Goal: Task Accomplishment & Management: Manage account settings

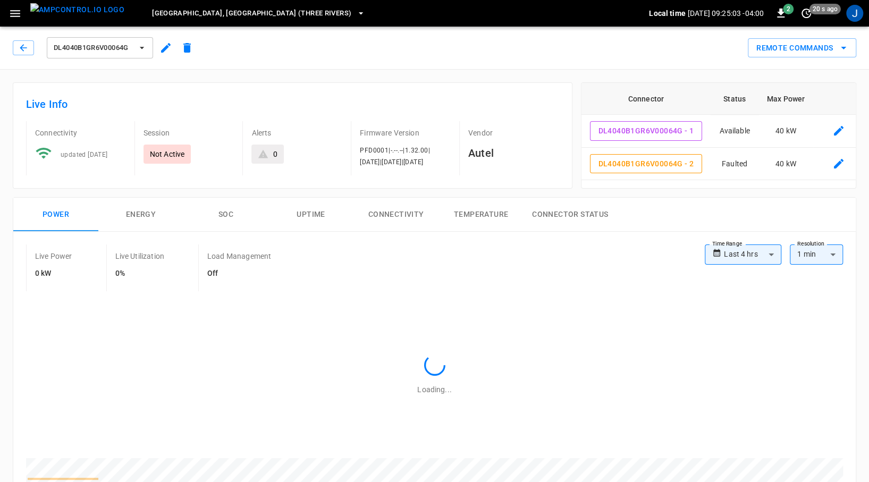
click at [95, 11] on img "menu" at bounding box center [77, 9] width 94 height 13
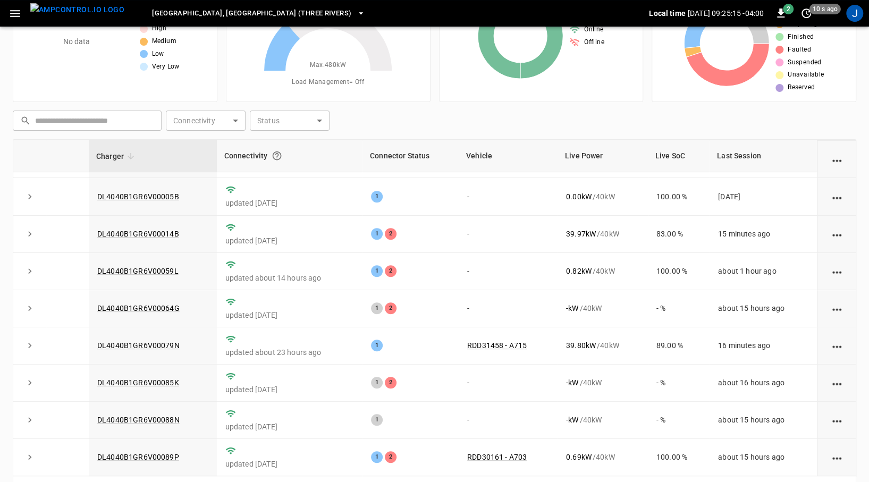
scroll to position [108, 0]
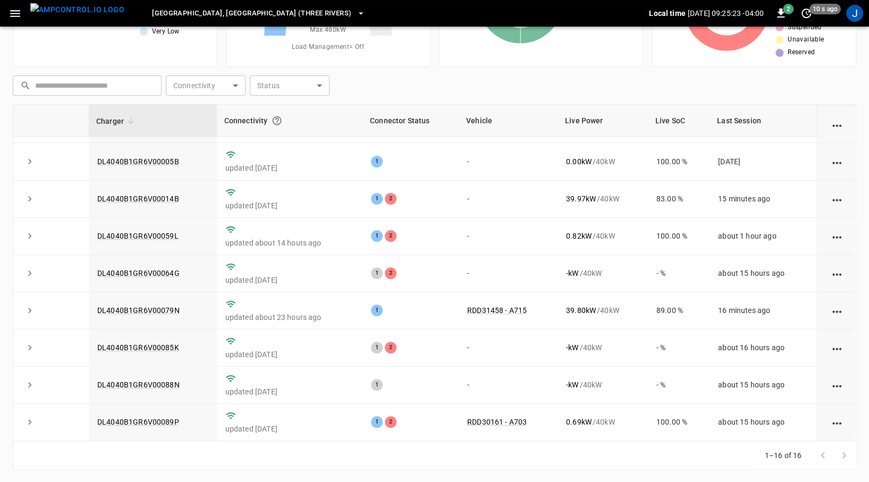
click at [148, 195] on link "DL4040B1GR6V00014B" at bounding box center [138, 199] width 82 height 9
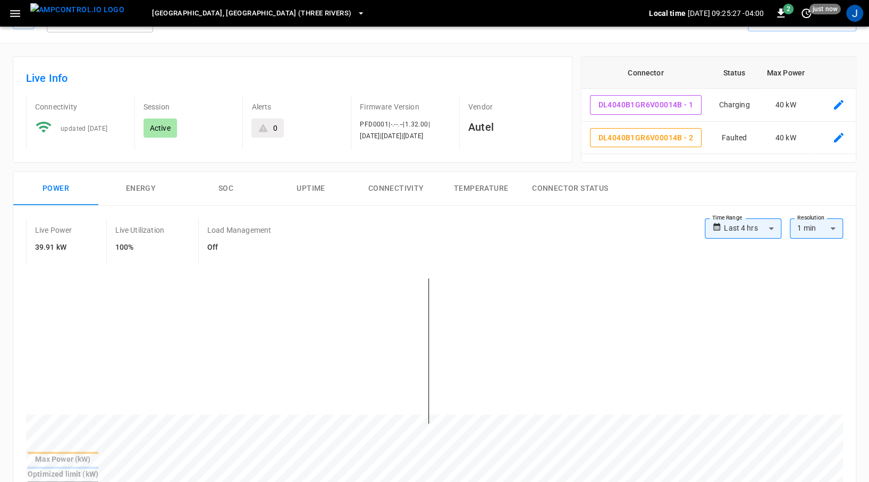
scroll to position [26, 0]
click at [840, 138] on icon "connector table" at bounding box center [839, 138] width 13 height 13
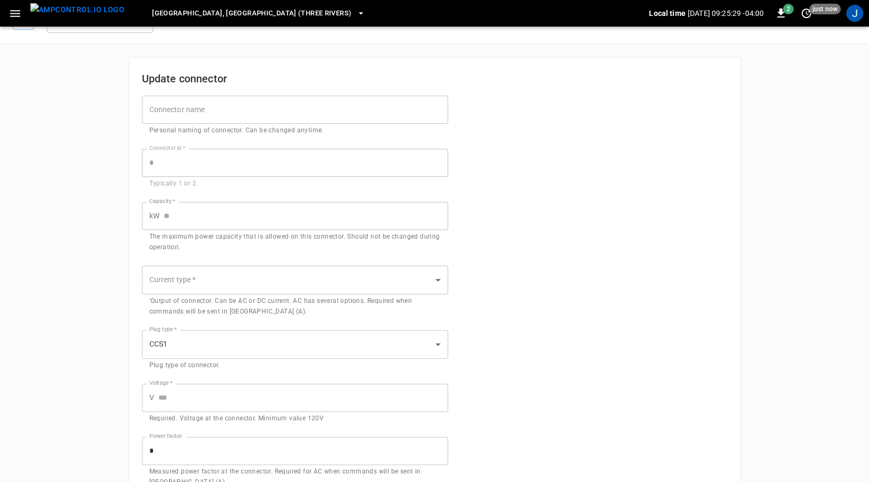
type input "*"
type input "**"
type input "***"
type input "*"
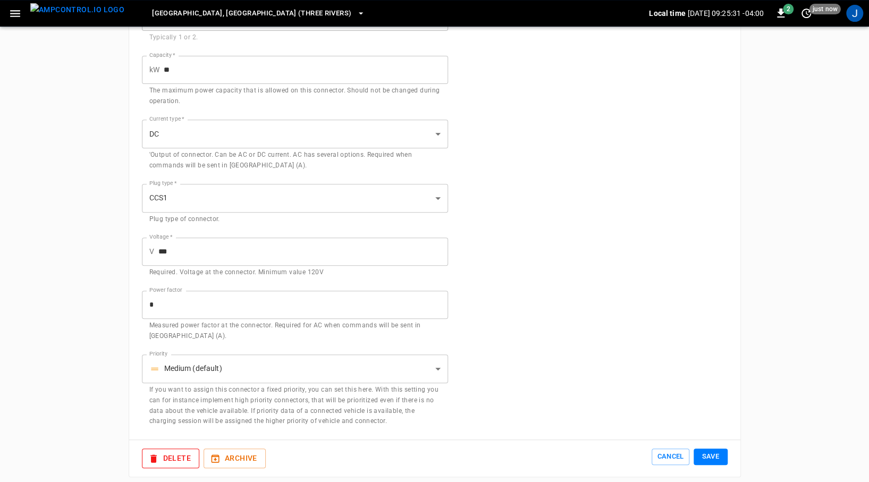
scroll to position [232, 0]
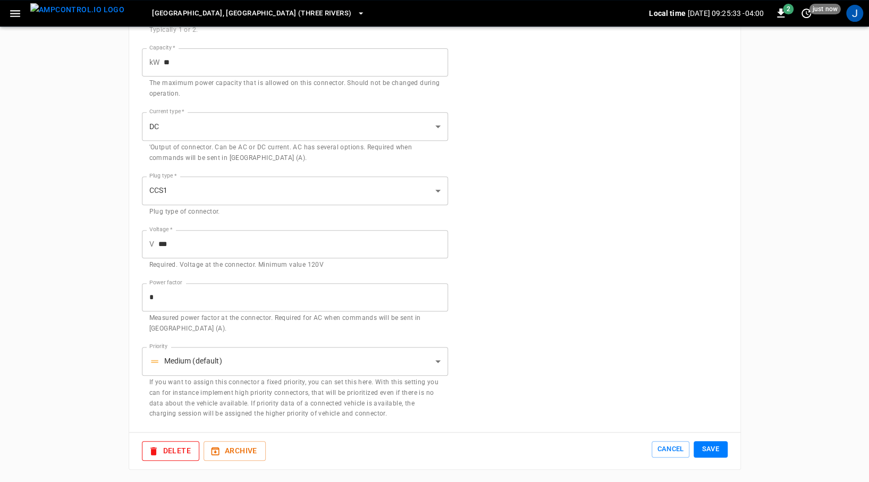
click at [244, 455] on button "Archive" at bounding box center [235, 451] width 62 height 20
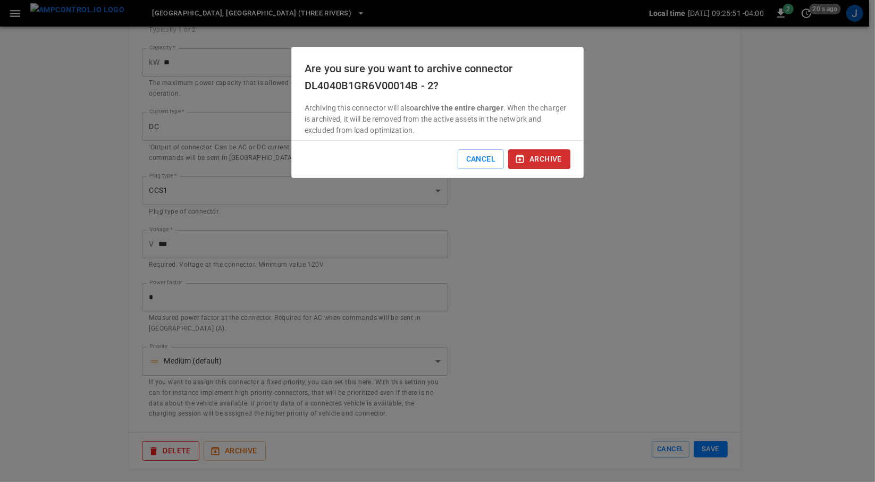
click at [482, 158] on button "Cancel" at bounding box center [481, 159] width 46 height 20
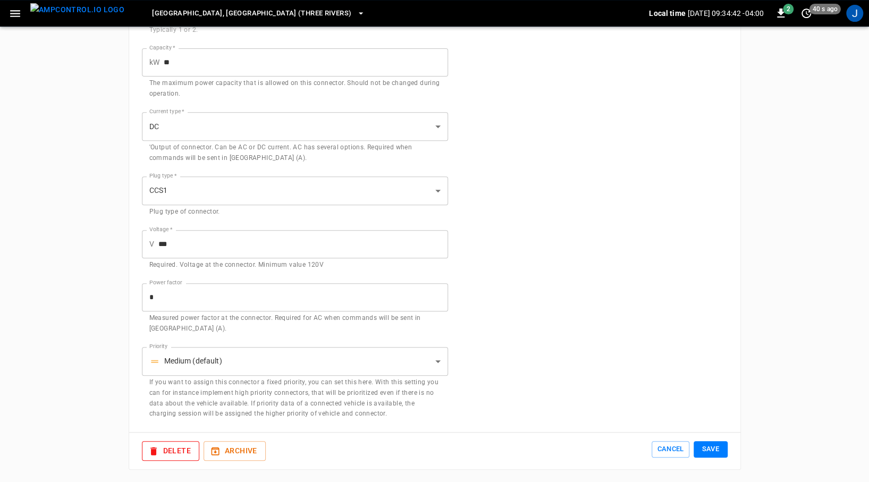
click at [72, 184] on div "**********" at bounding box center [434, 136] width 869 height 693
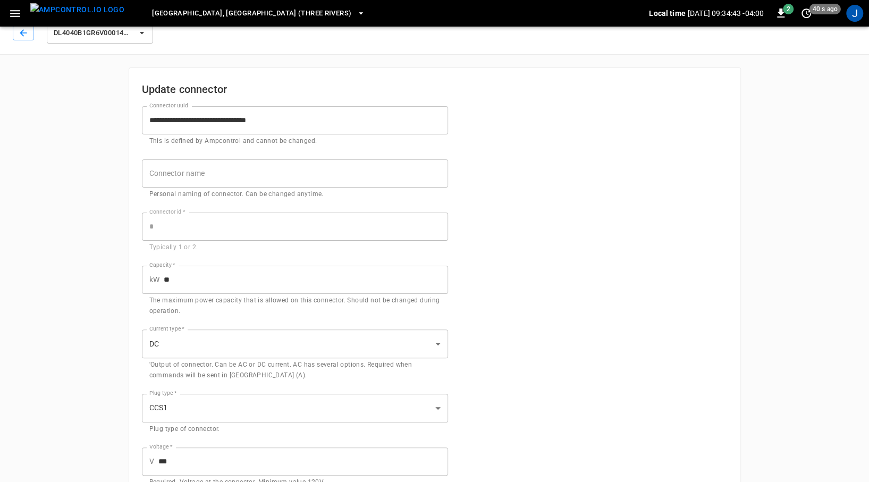
scroll to position [0, 0]
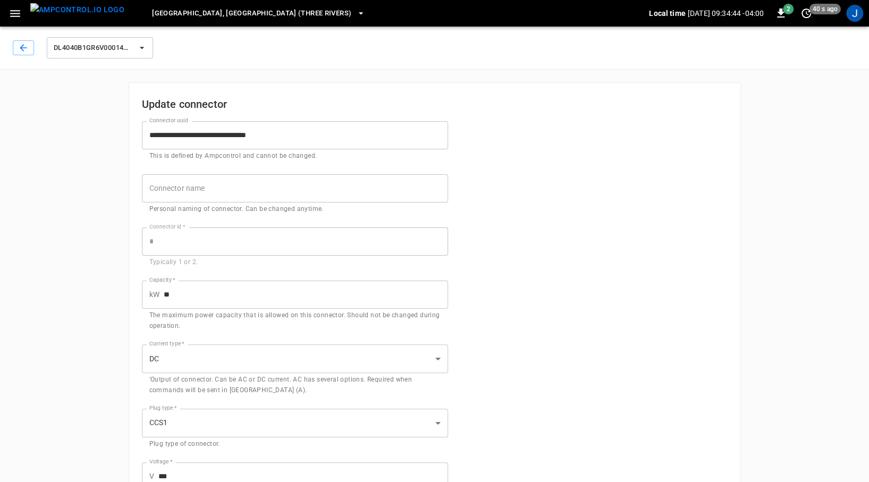
click at [20, 49] on icon "button" at bounding box center [23, 48] width 11 height 11
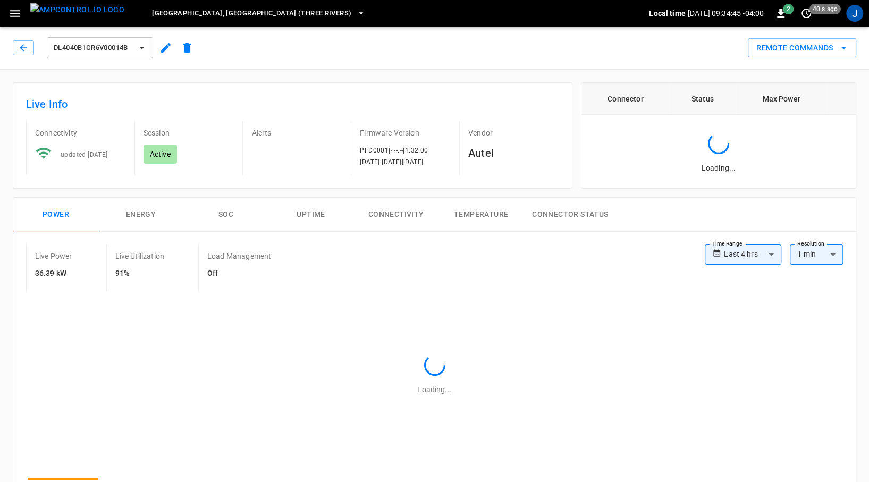
type input "**********"
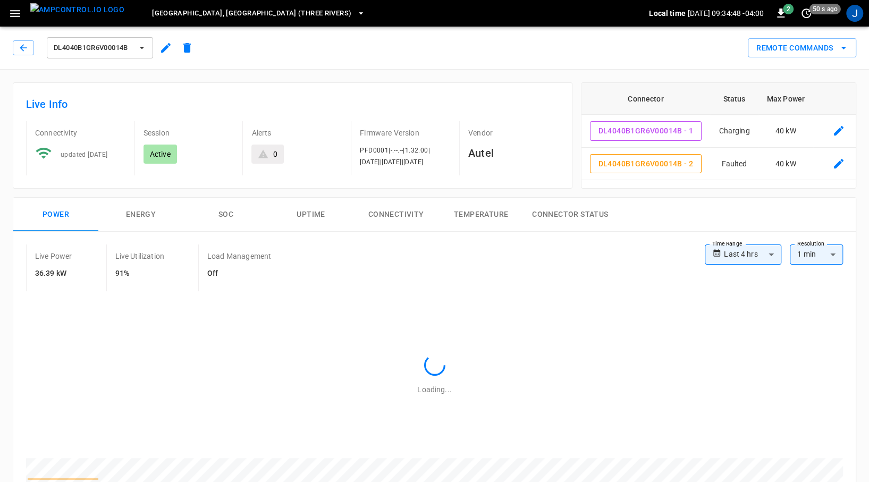
click at [77, 25] on button "menu" at bounding box center [77, 13] width 103 height 27
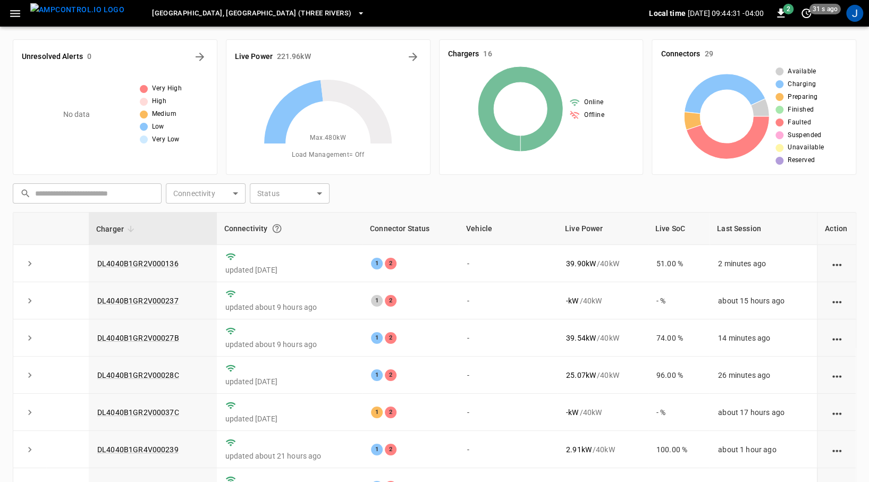
click at [133, 261] on link "DL4040B1GR2V000136" at bounding box center [137, 263] width 81 height 9
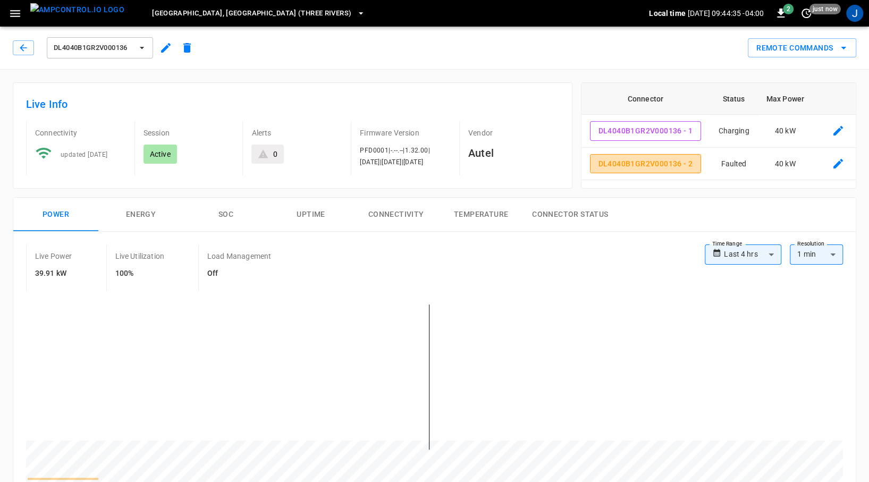
click at [664, 162] on button "DL4040B1GR2V000136 - 2" at bounding box center [646, 164] width 112 height 20
type input "**********"
click at [837, 163] on icon "connector table" at bounding box center [839, 164] width 10 height 10
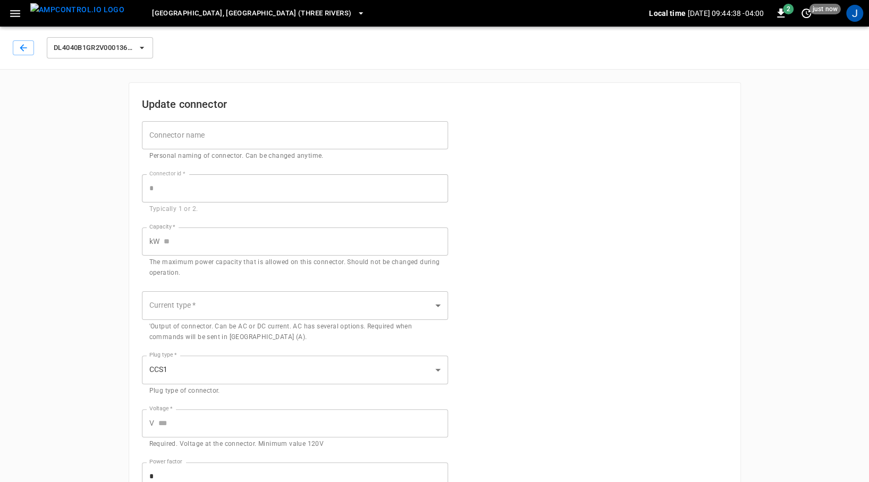
type input "*"
type input "**"
type input "***"
type input "*"
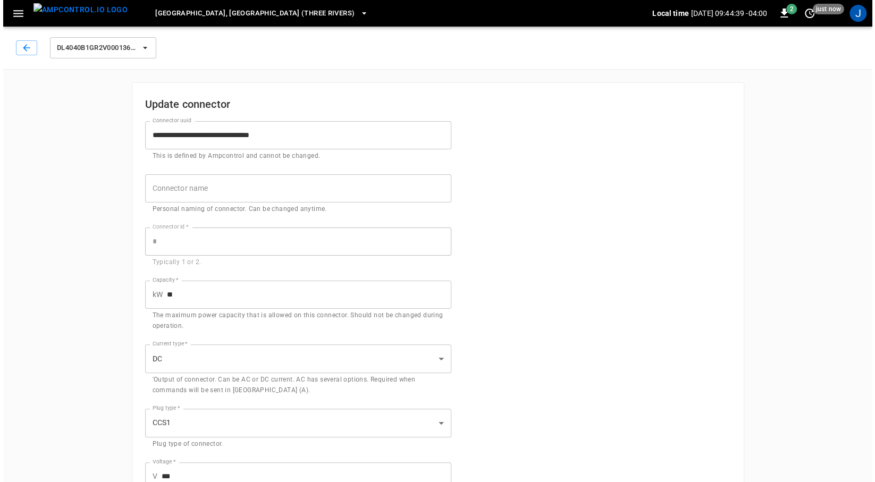
scroll to position [232, 0]
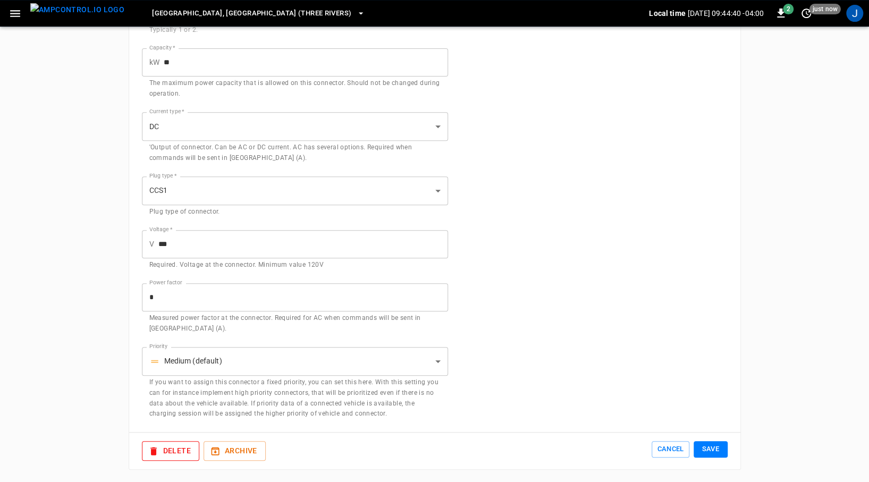
click at [158, 452] on button "Delete" at bounding box center [170, 451] width 57 height 20
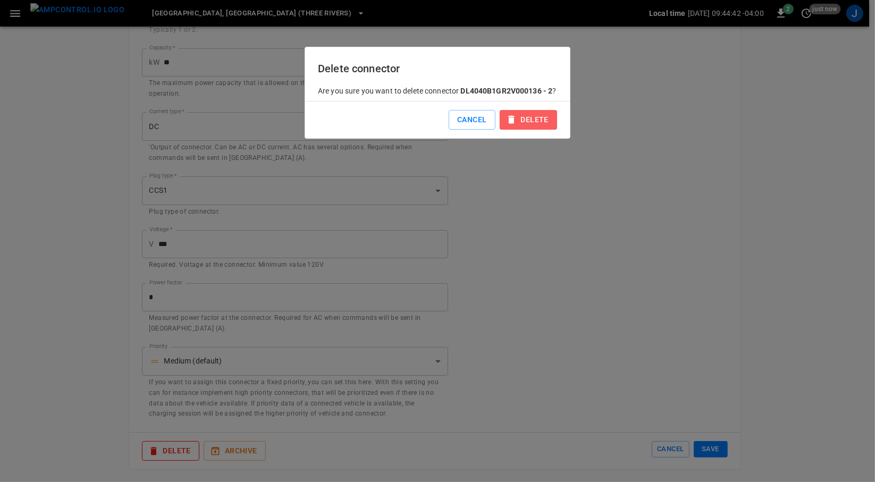
click at [524, 118] on button "Delete" at bounding box center [528, 120] width 57 height 20
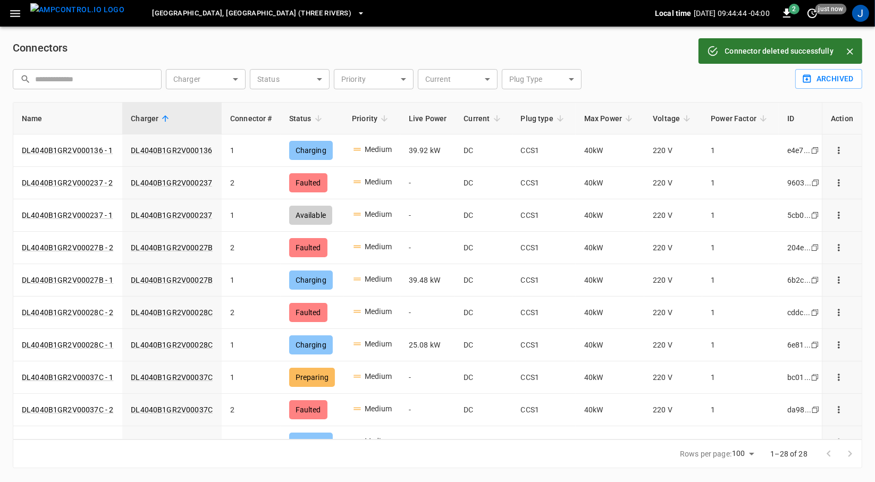
click at [65, 15] on img "menu" at bounding box center [77, 9] width 94 height 13
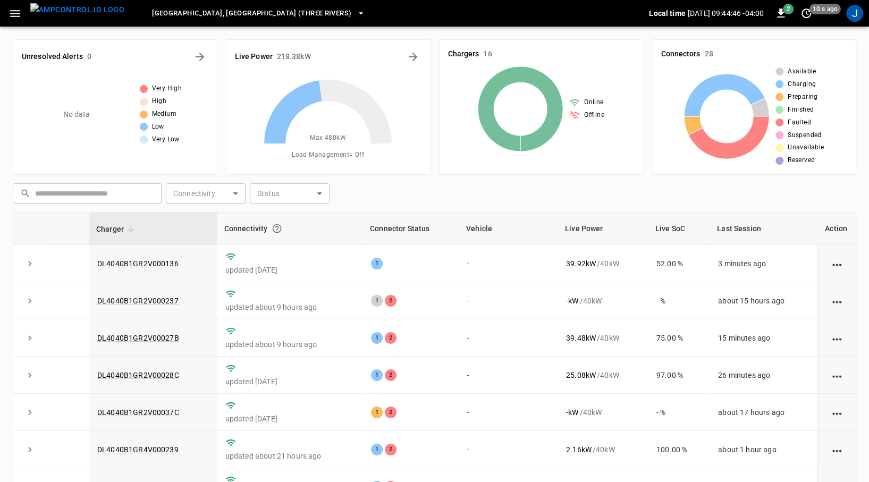
click at [136, 300] on link "DL4040B1GR2V000237" at bounding box center [137, 301] width 81 height 9
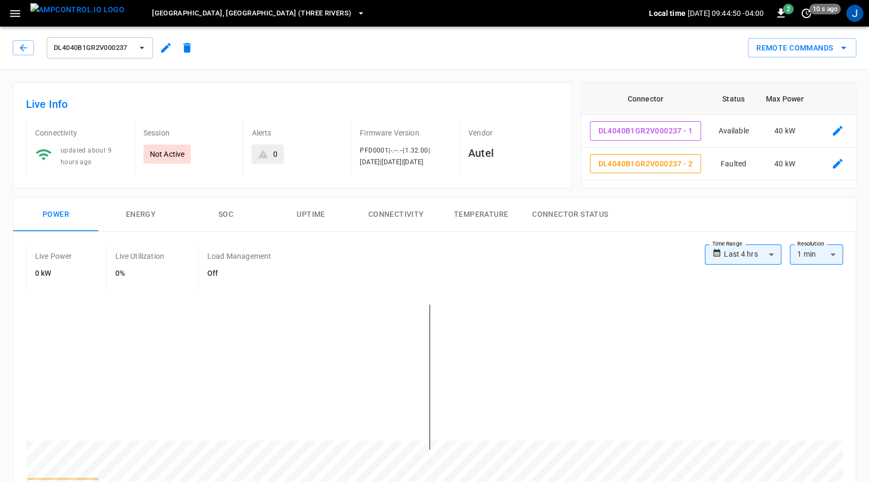
click at [836, 168] on icon "connector table" at bounding box center [838, 163] width 13 height 13
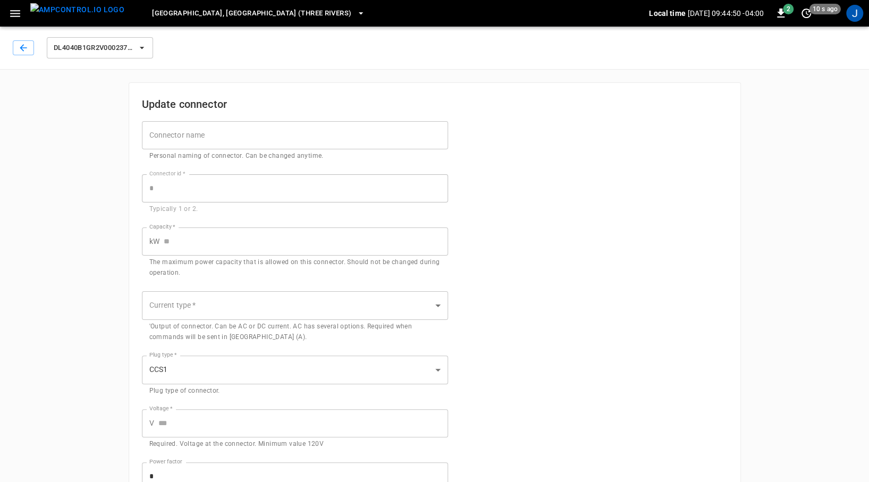
type input "*"
type input "**"
type input "***"
type input "*"
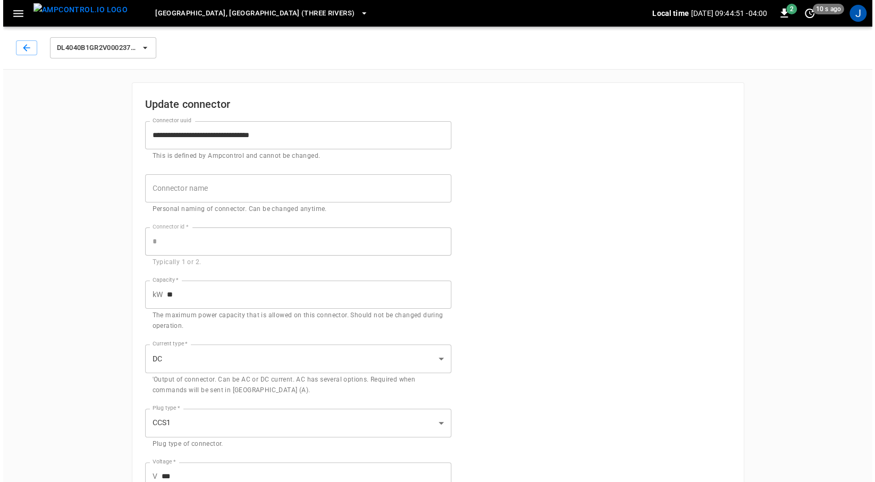
scroll to position [232, 0]
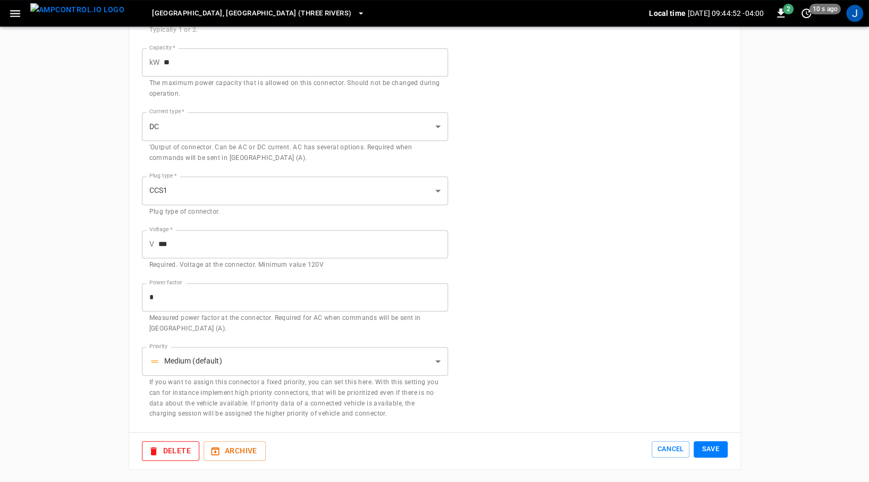
click at [170, 444] on button "Delete" at bounding box center [170, 451] width 57 height 20
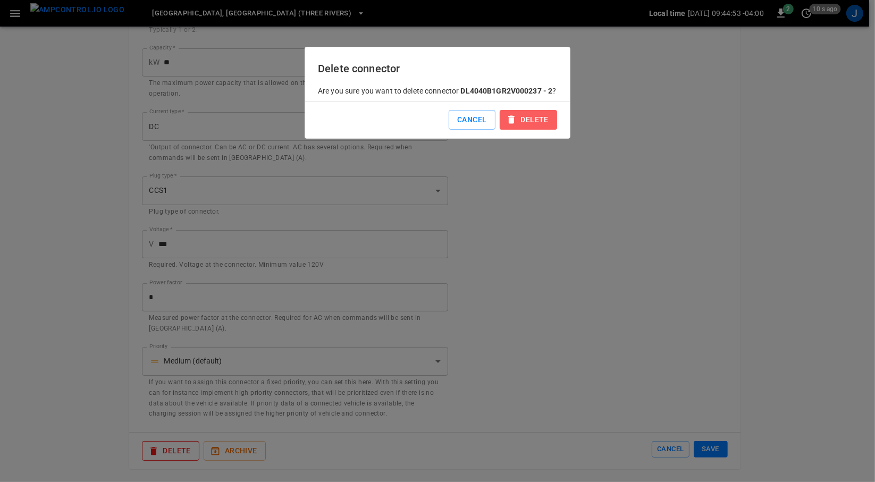
click at [523, 122] on button "Delete" at bounding box center [528, 120] width 57 height 20
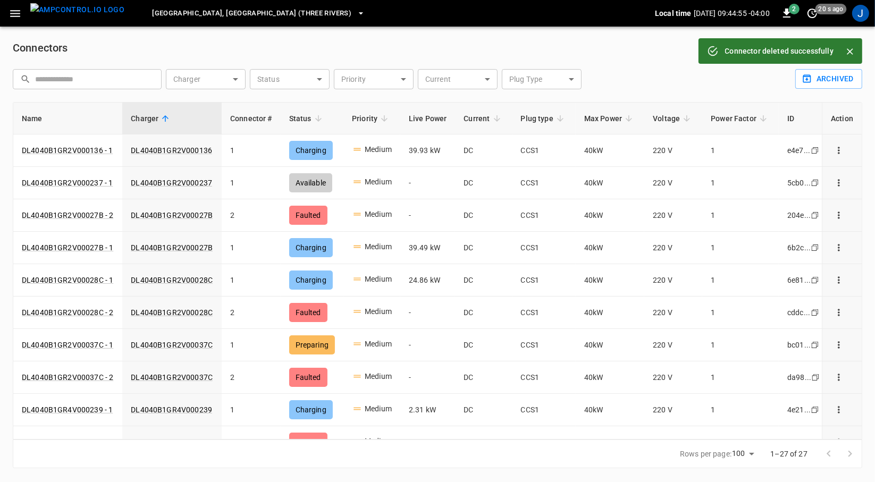
click at [63, 15] on img "menu" at bounding box center [77, 9] width 94 height 13
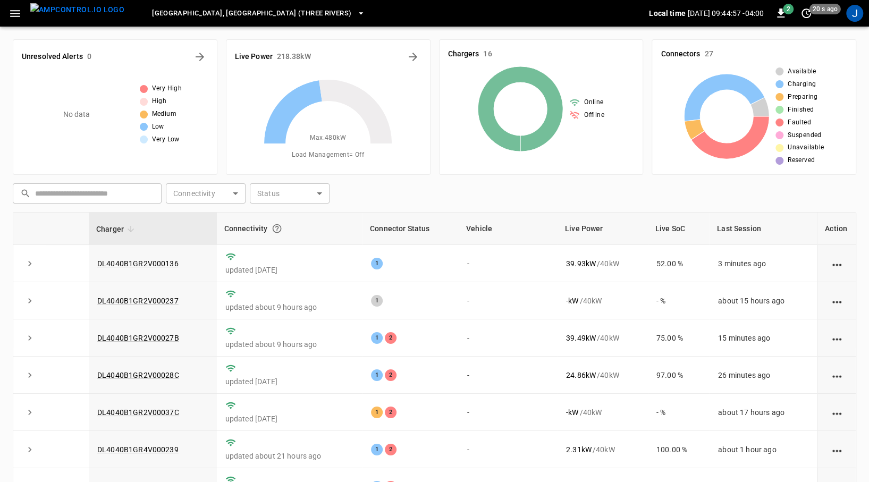
click at [141, 336] on link "DL4040B1GR2V00027B" at bounding box center [138, 338] width 82 height 9
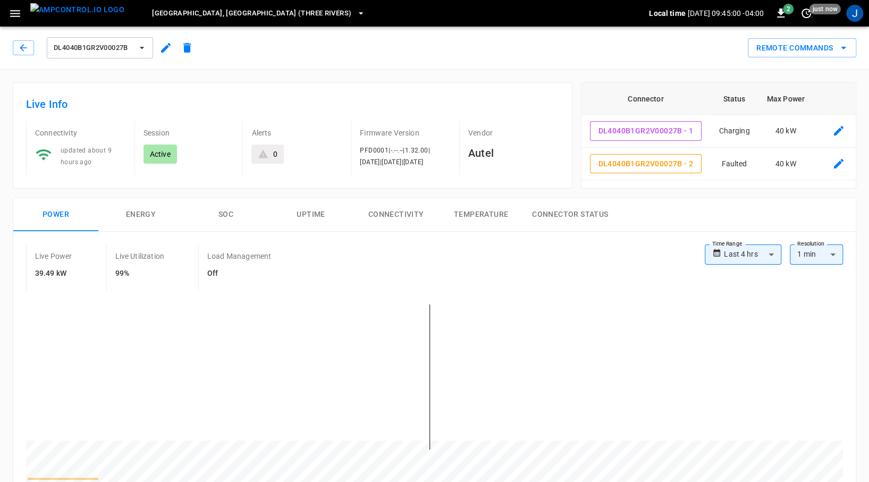
click at [837, 163] on icon "connector table" at bounding box center [839, 164] width 10 height 10
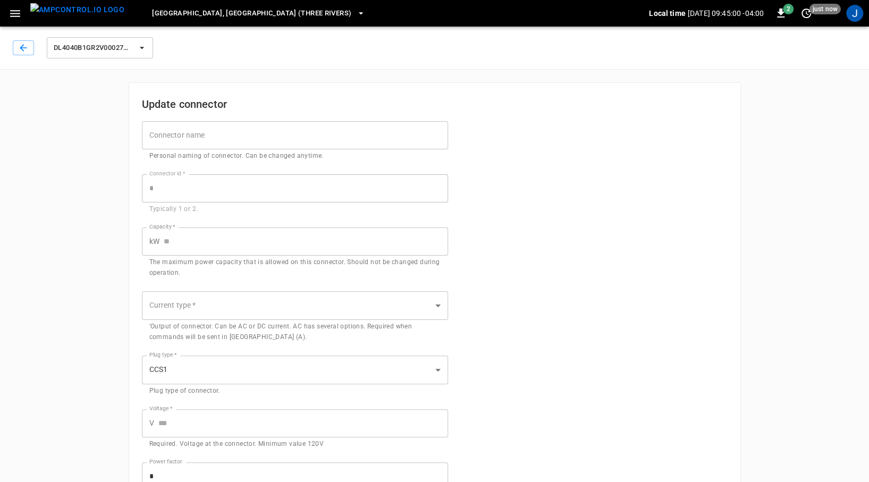
type input "*"
type input "**"
type input "***"
type input "*"
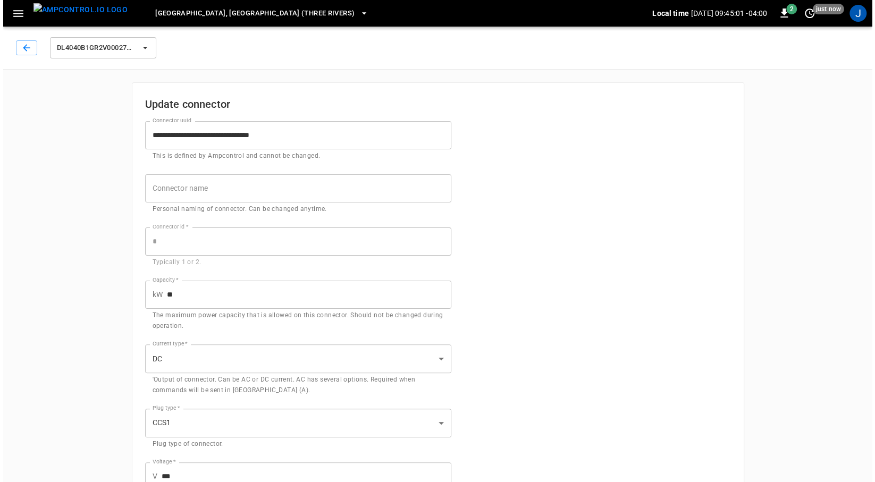
scroll to position [232, 0]
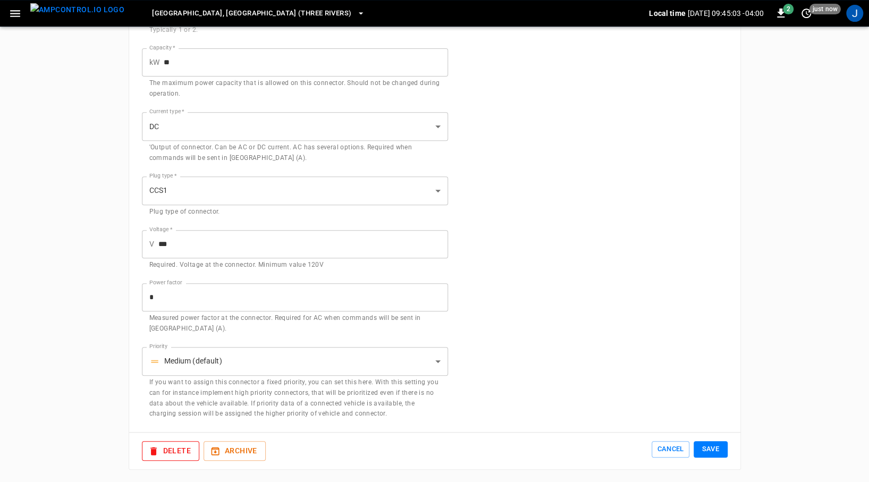
click at [181, 449] on button "Delete" at bounding box center [170, 451] width 57 height 20
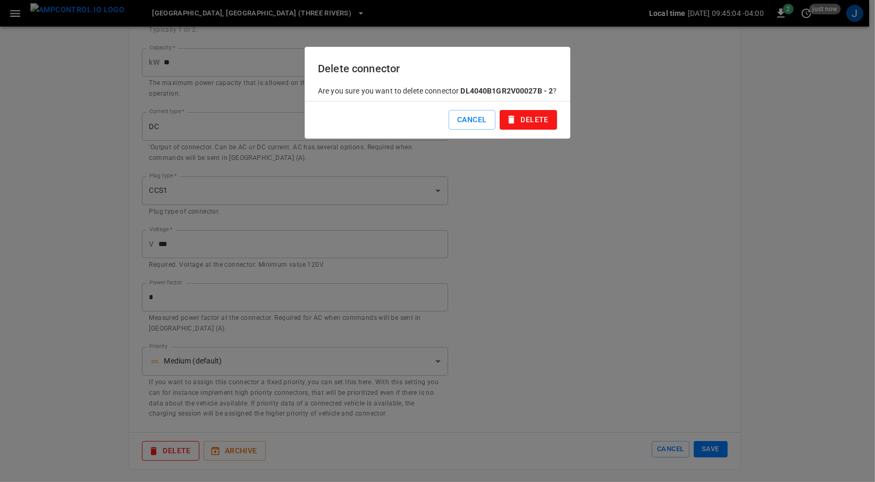
click at [523, 130] on button "Delete" at bounding box center [528, 120] width 57 height 20
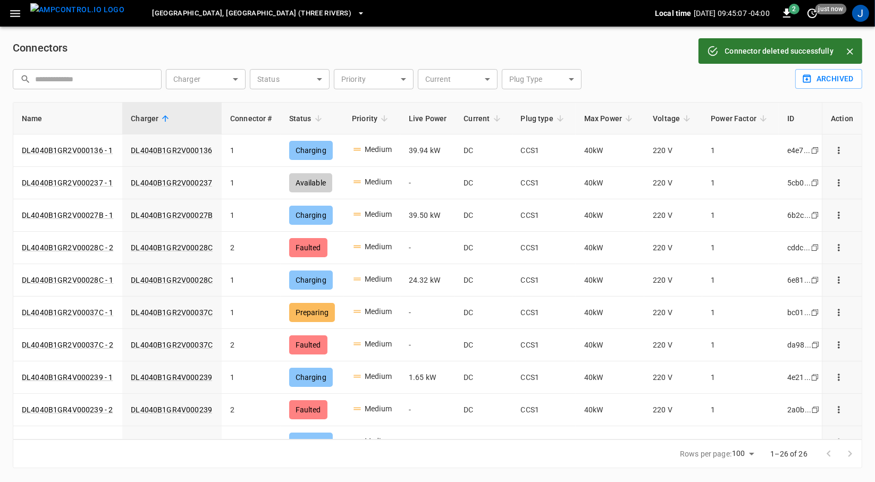
click at [64, 16] on img "menu" at bounding box center [77, 9] width 94 height 13
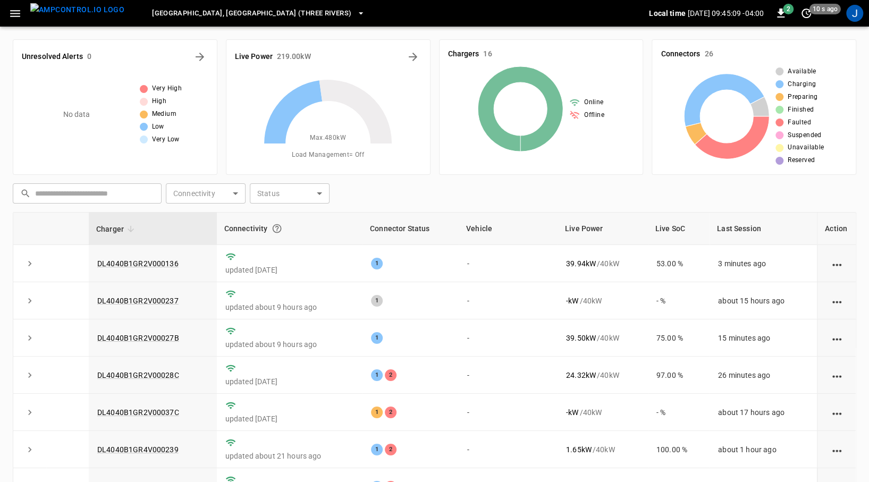
click at [142, 378] on link "DL4040B1GR2V00028C" at bounding box center [138, 375] width 82 height 9
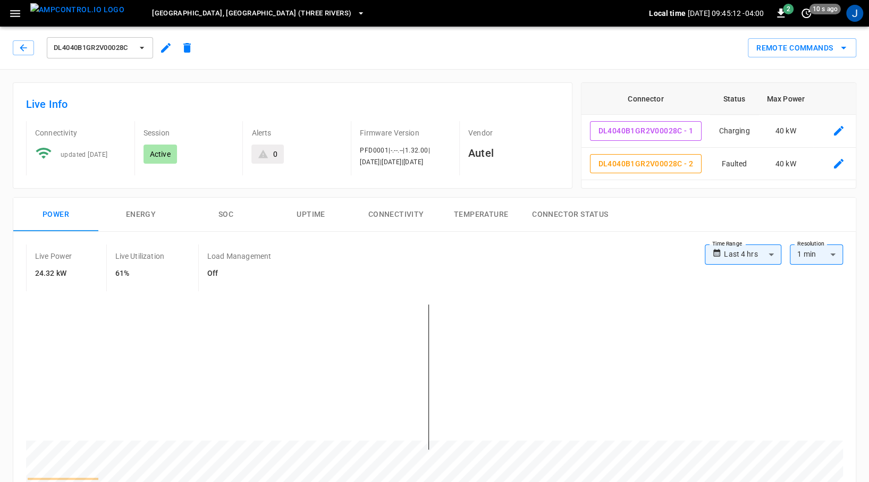
click at [842, 162] on icon "connector table" at bounding box center [839, 163] width 13 height 13
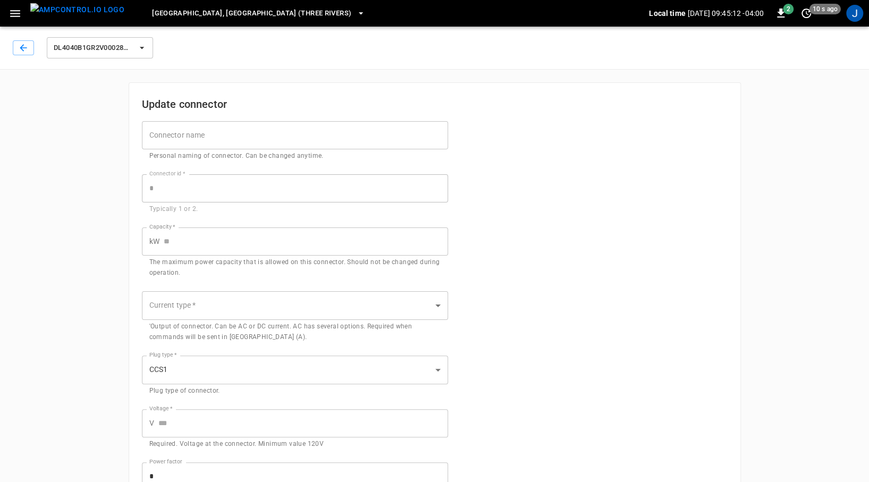
type input "*"
type input "**"
type input "***"
type input "*"
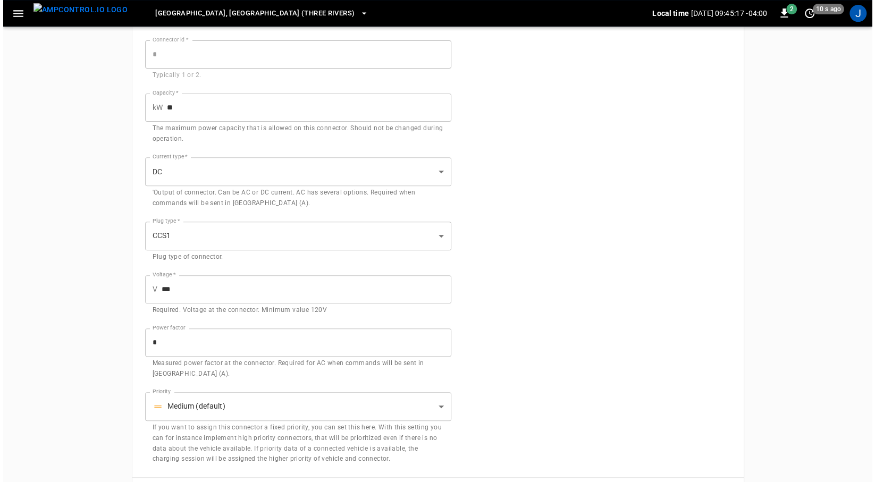
scroll to position [232, 0]
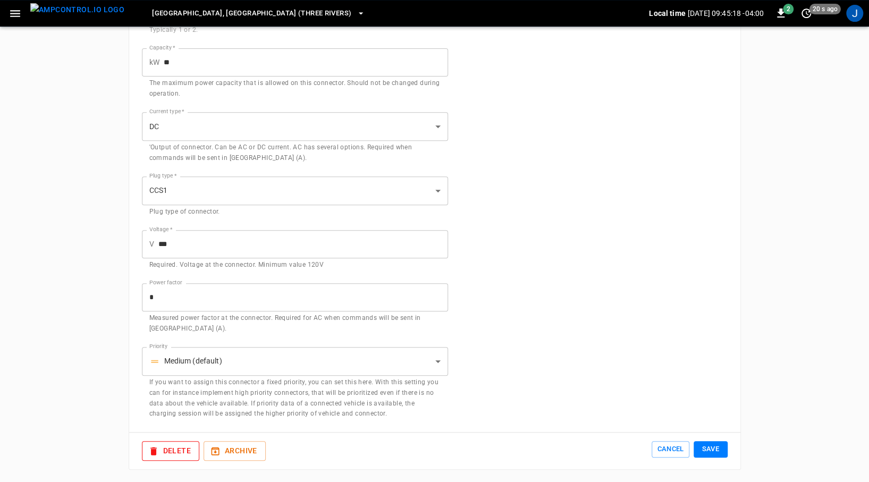
click at [165, 447] on button "Delete" at bounding box center [170, 451] width 57 height 20
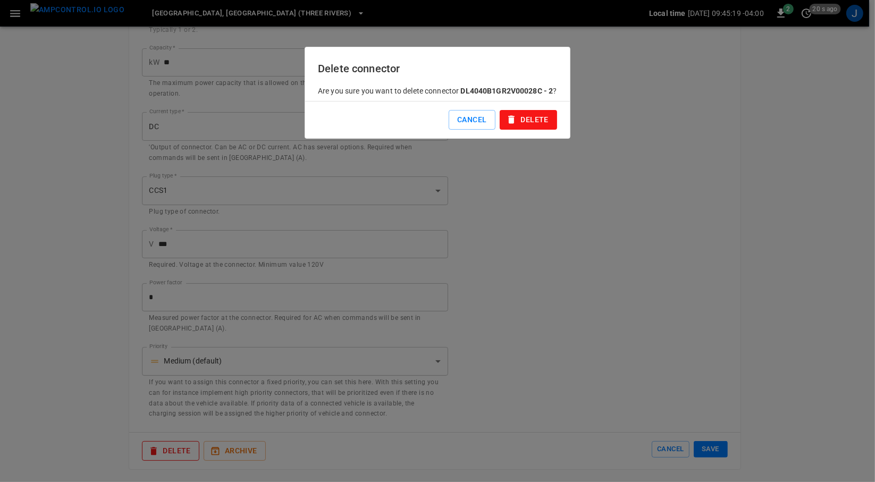
click at [526, 125] on button "Delete" at bounding box center [528, 120] width 57 height 20
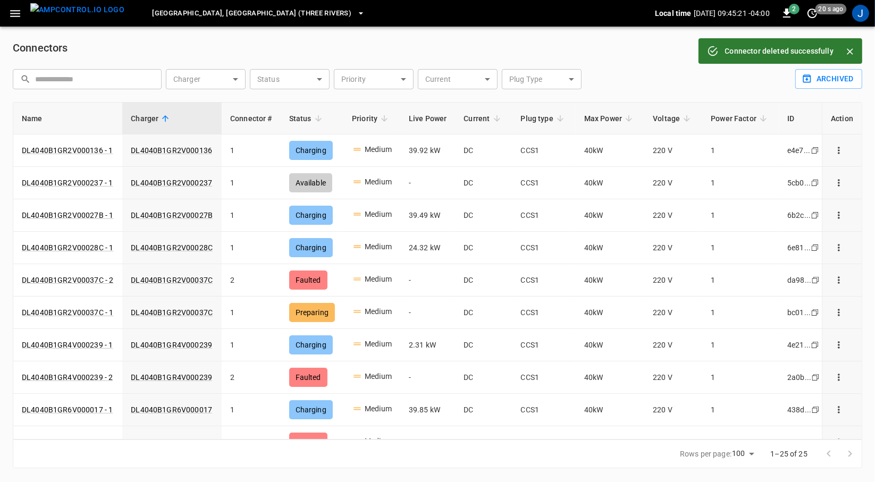
click at [68, 16] on img "menu" at bounding box center [77, 9] width 94 height 13
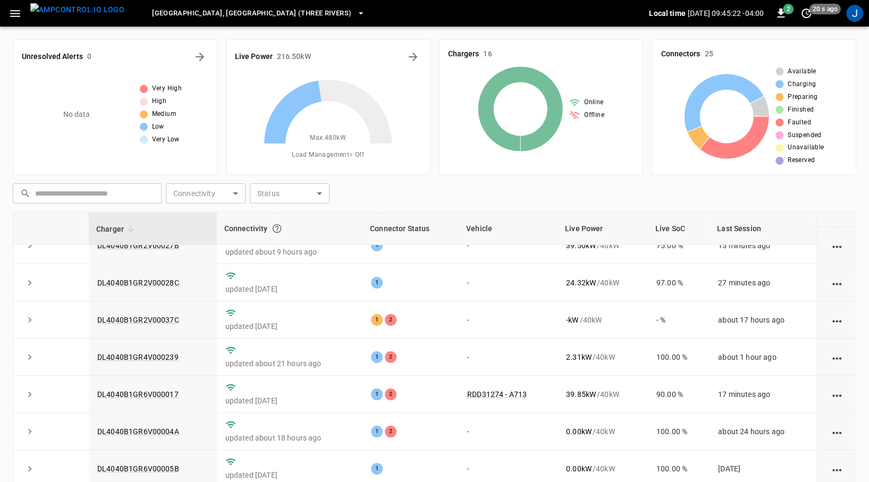
scroll to position [110, 0]
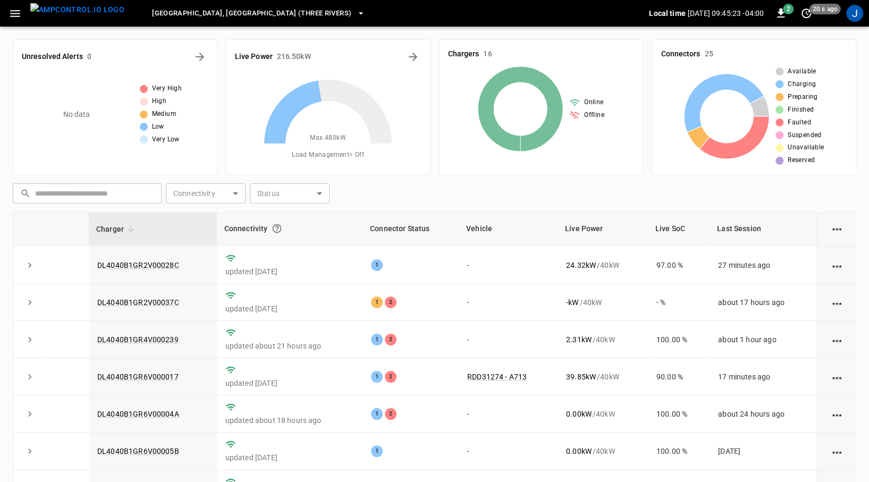
click at [153, 299] on link "DL4040B1GR2V00037C" at bounding box center [138, 302] width 82 height 9
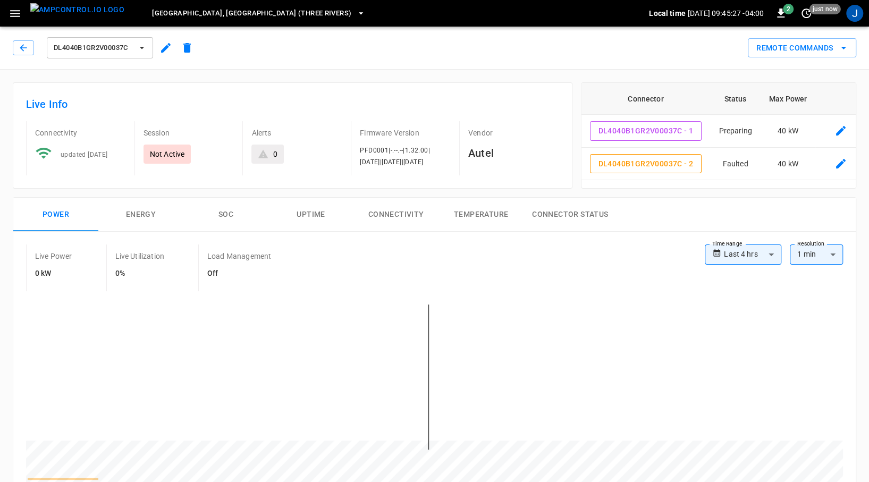
click at [842, 168] on icon "connector table" at bounding box center [841, 163] width 13 height 13
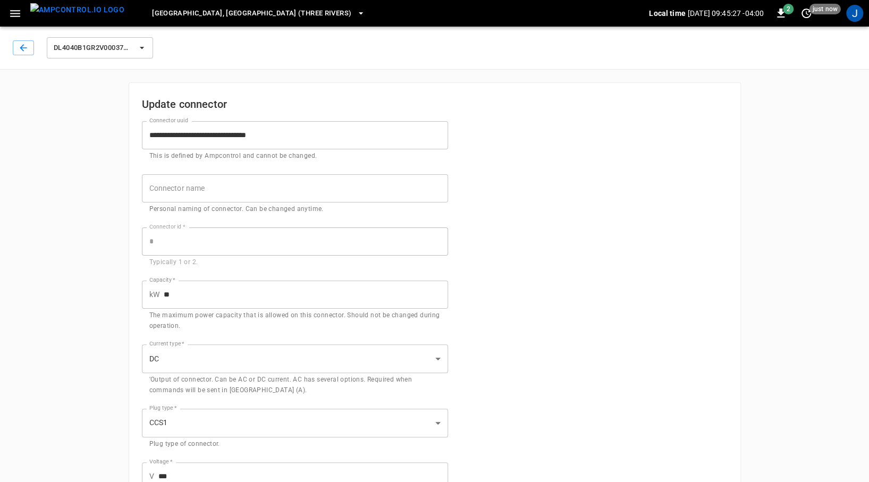
type input "*"
type input "**"
type input "***"
type input "*"
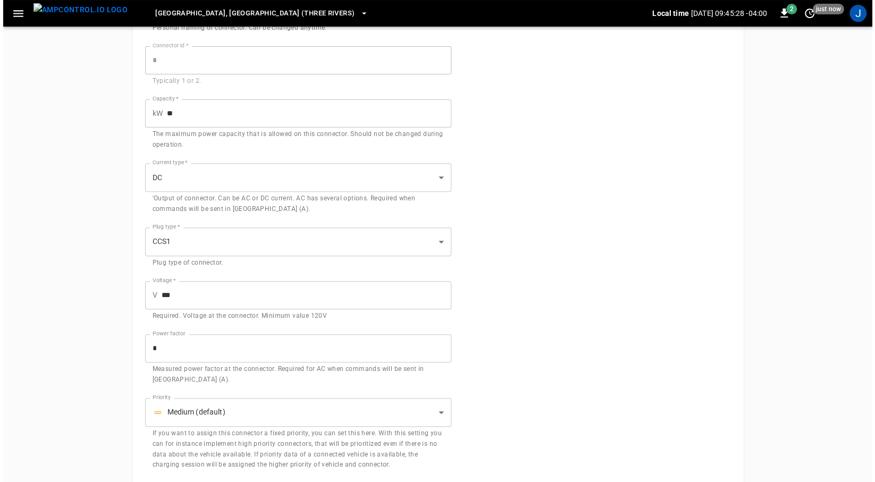
scroll to position [232, 0]
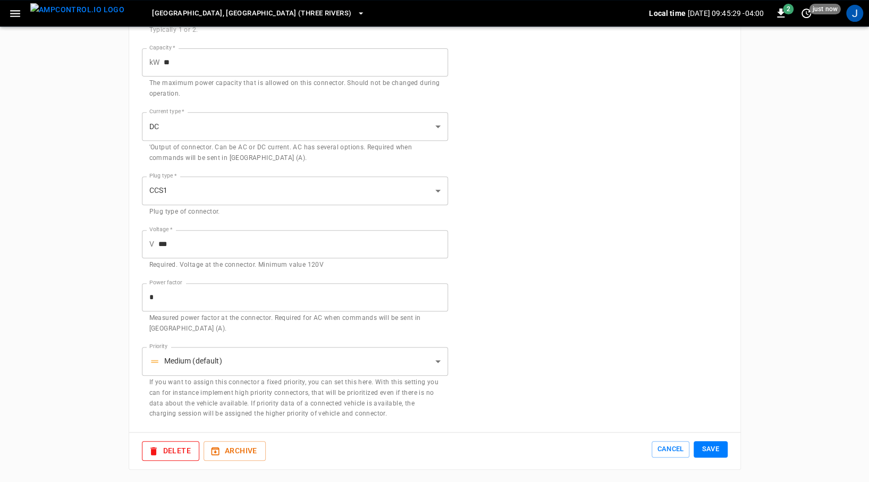
click at [163, 452] on button "Delete" at bounding box center [170, 451] width 57 height 20
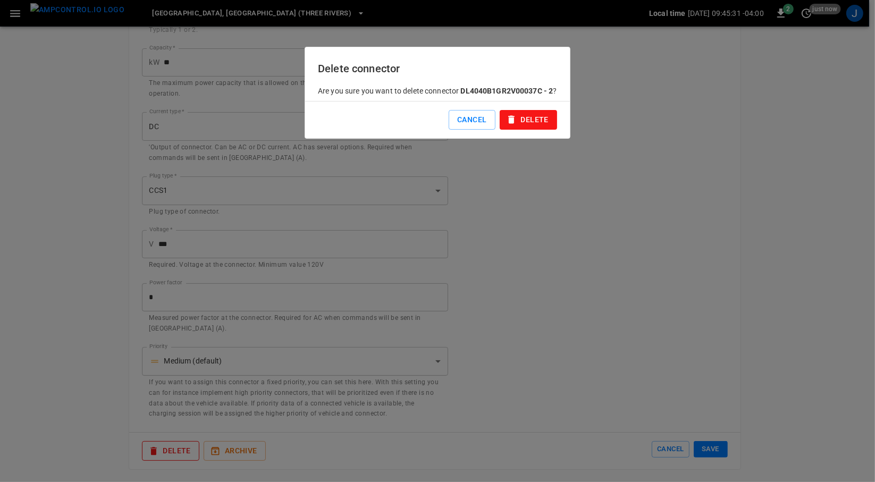
click at [533, 130] on button "Delete" at bounding box center [528, 120] width 57 height 20
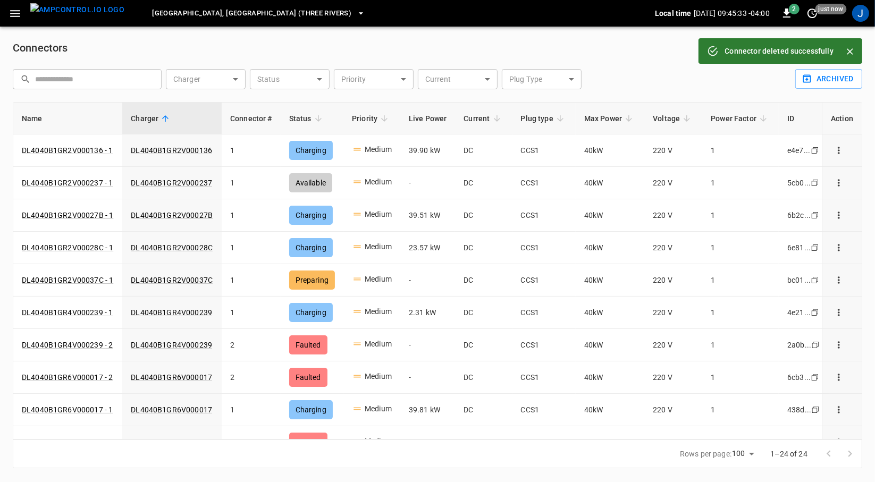
click at [84, 16] on img "menu" at bounding box center [77, 9] width 94 height 13
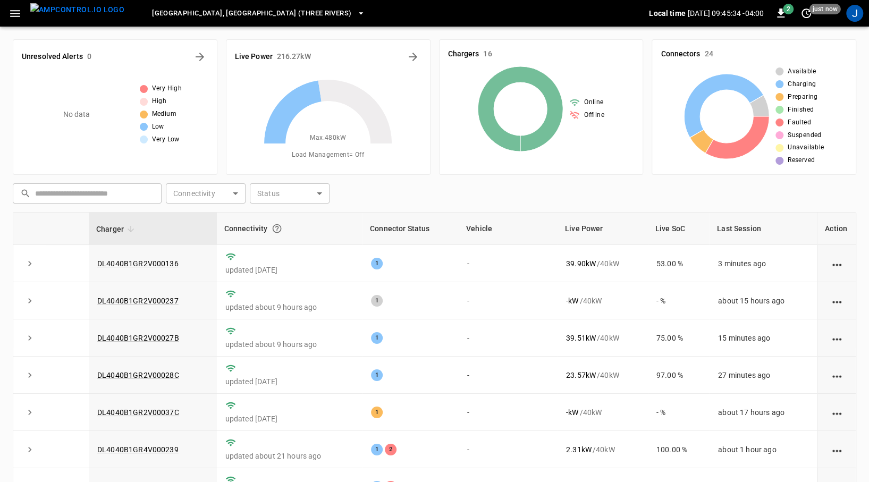
scroll to position [106, 0]
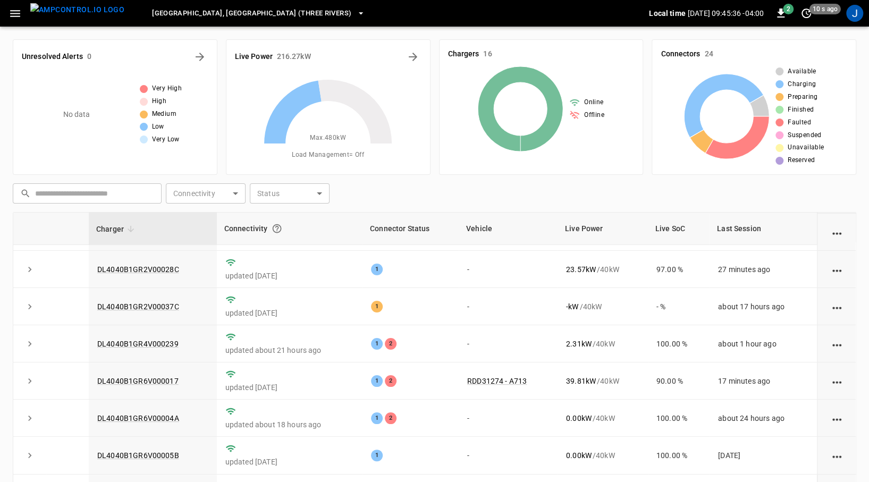
click at [159, 342] on link "DL4040B1GR4V000239" at bounding box center [137, 344] width 81 height 9
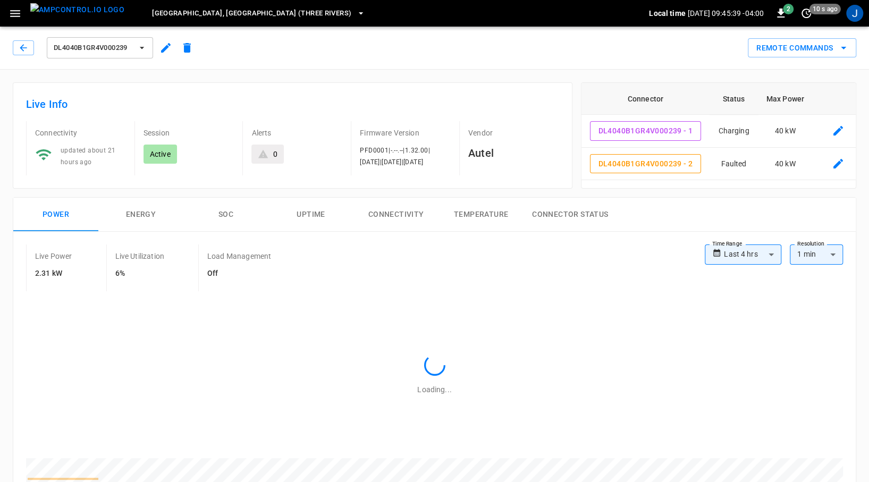
click at [841, 165] on icon "connector table" at bounding box center [838, 163] width 13 height 13
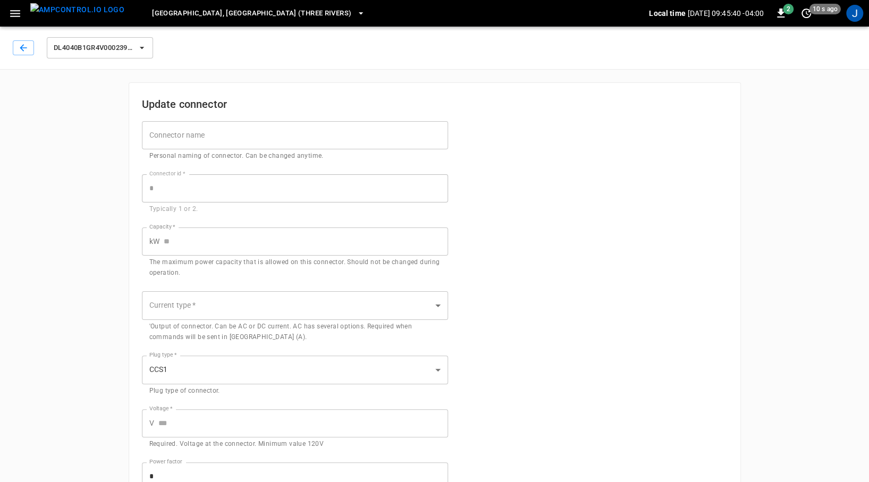
type input "*"
type input "**"
type input "***"
type input "*"
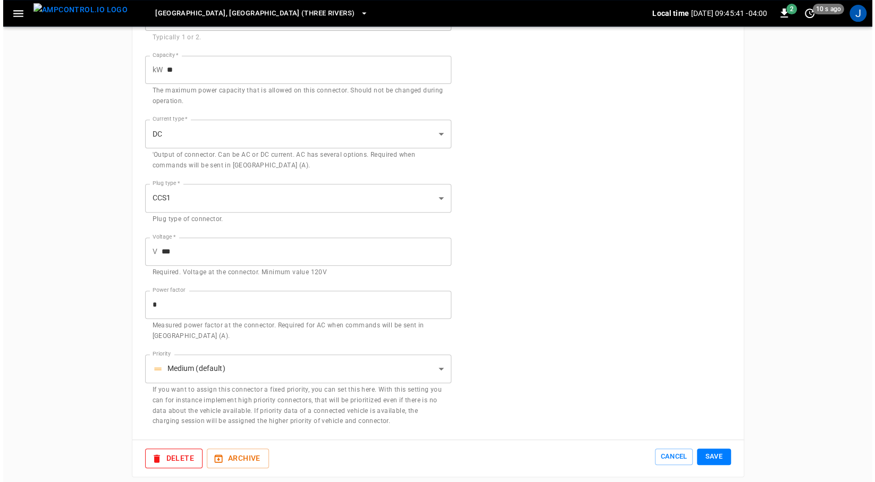
scroll to position [232, 0]
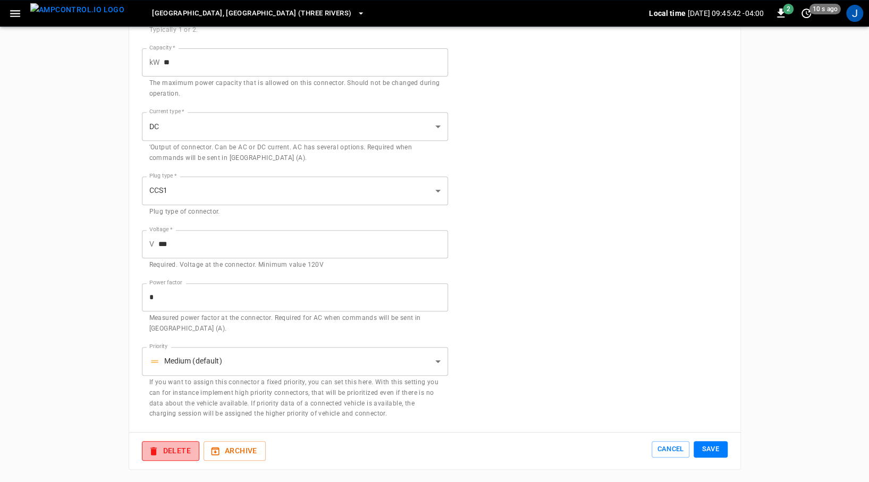
click at [179, 446] on button "Delete" at bounding box center [170, 451] width 57 height 20
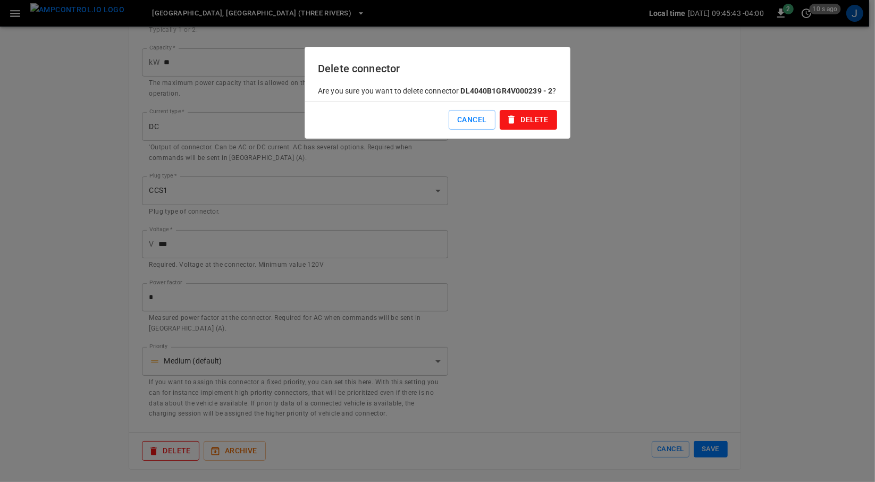
click at [520, 125] on button "Delete" at bounding box center [528, 120] width 57 height 20
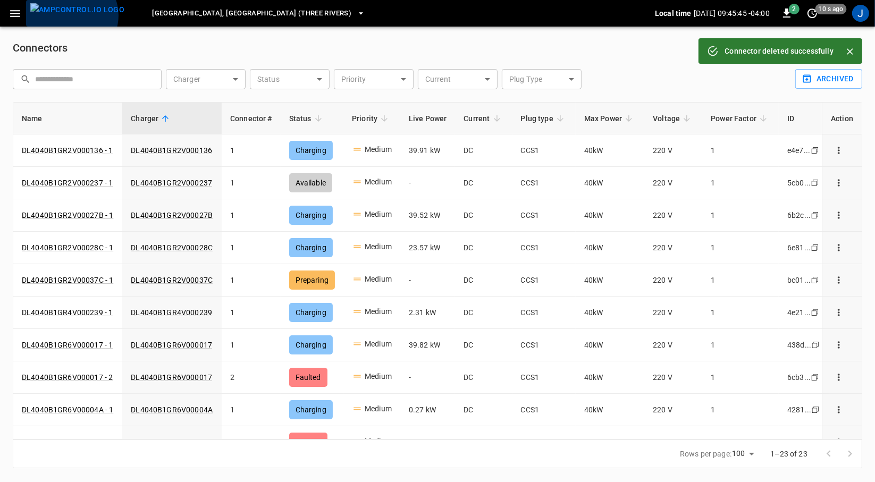
click at [71, 15] on img "menu" at bounding box center [77, 9] width 94 height 13
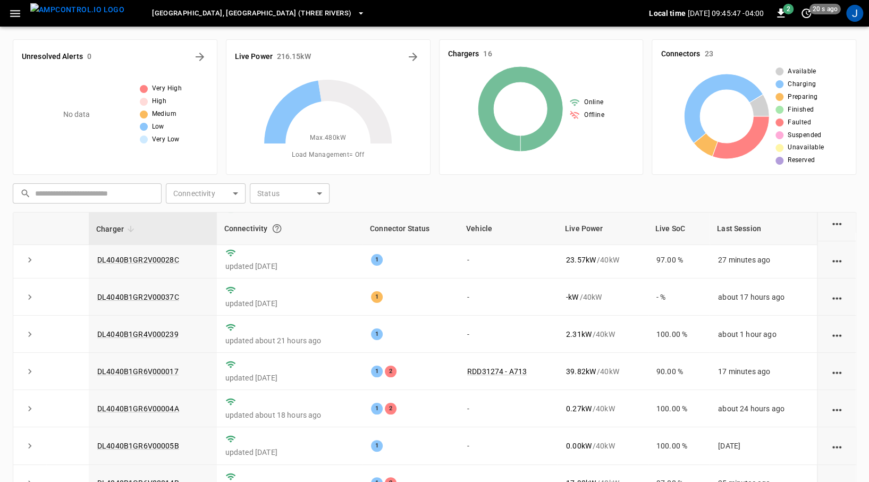
scroll to position [166, 0]
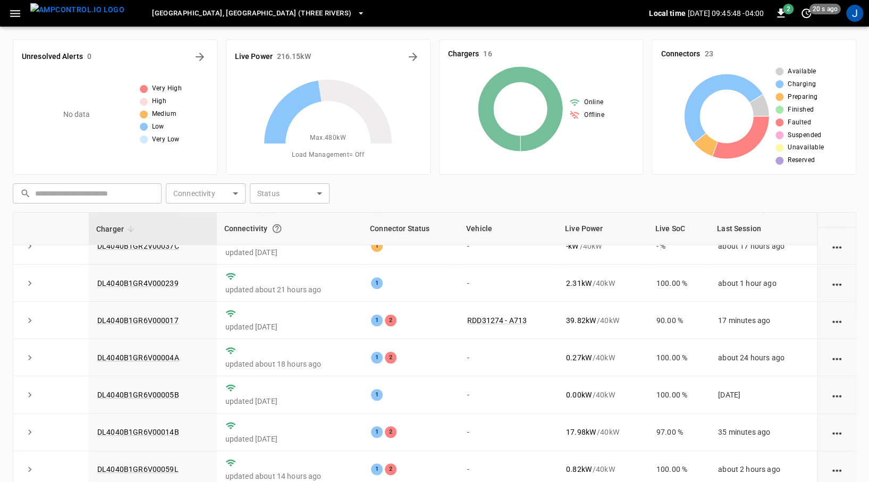
click at [153, 320] on link "DL4040B1GR6V000017" at bounding box center [137, 320] width 81 height 9
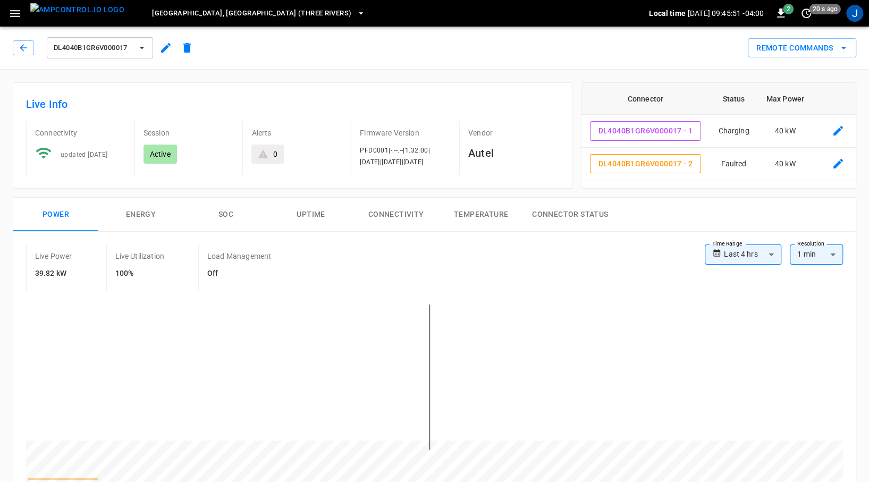
click at [841, 161] on icon "connector table" at bounding box center [839, 164] width 10 height 10
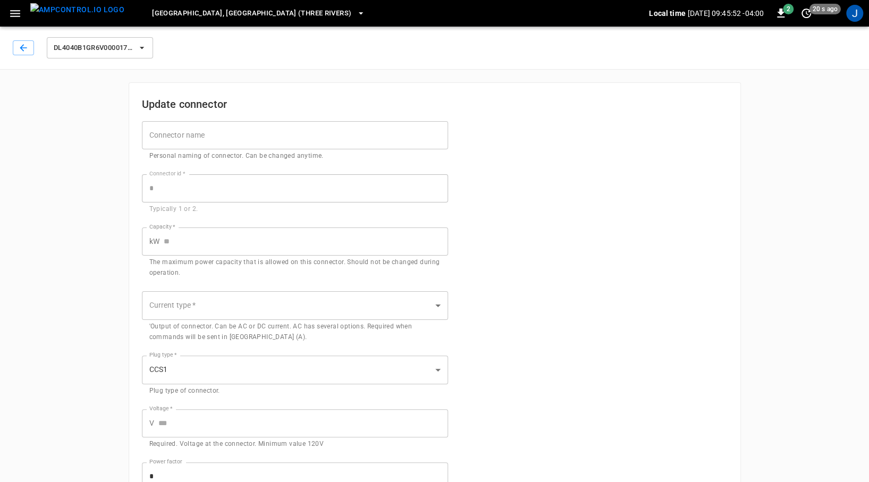
type input "*"
type input "**"
type input "***"
type input "*"
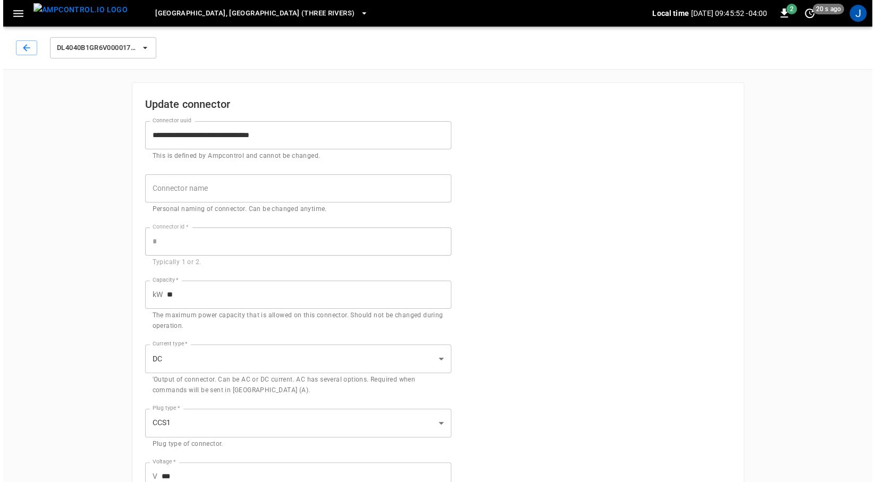
scroll to position [232, 0]
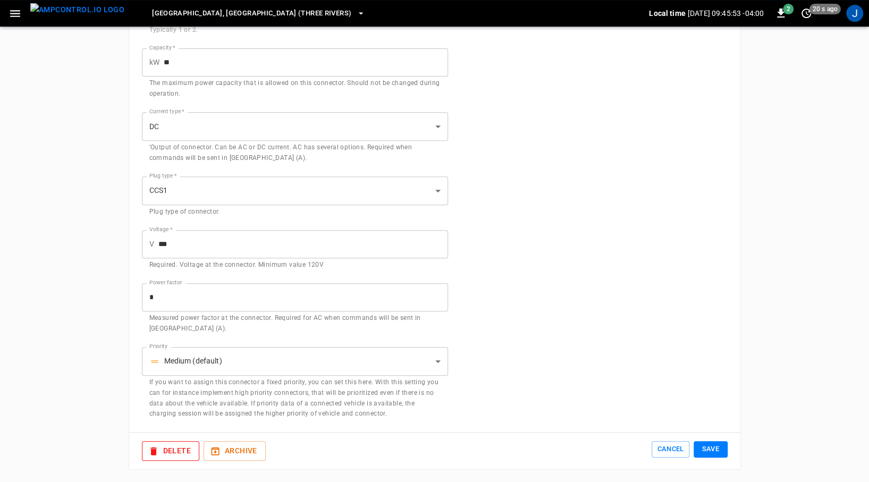
click at [161, 449] on button "Delete" at bounding box center [170, 451] width 57 height 20
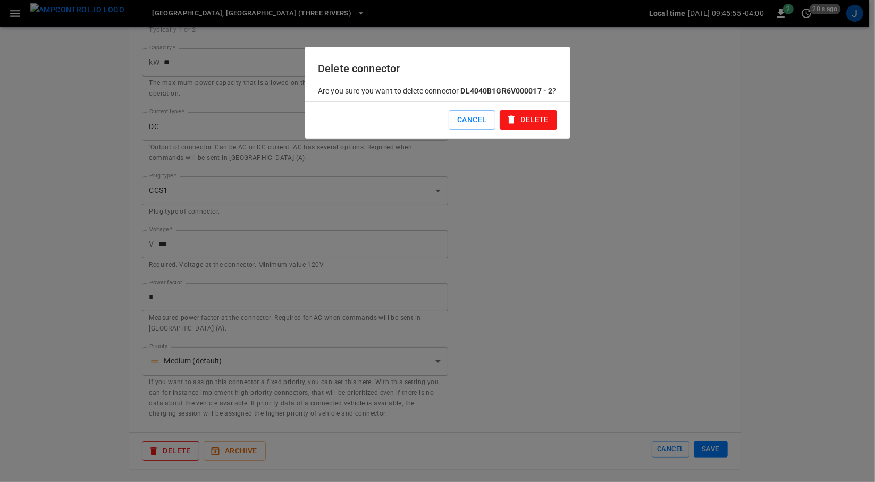
click at [531, 119] on button "Delete" at bounding box center [528, 120] width 57 height 20
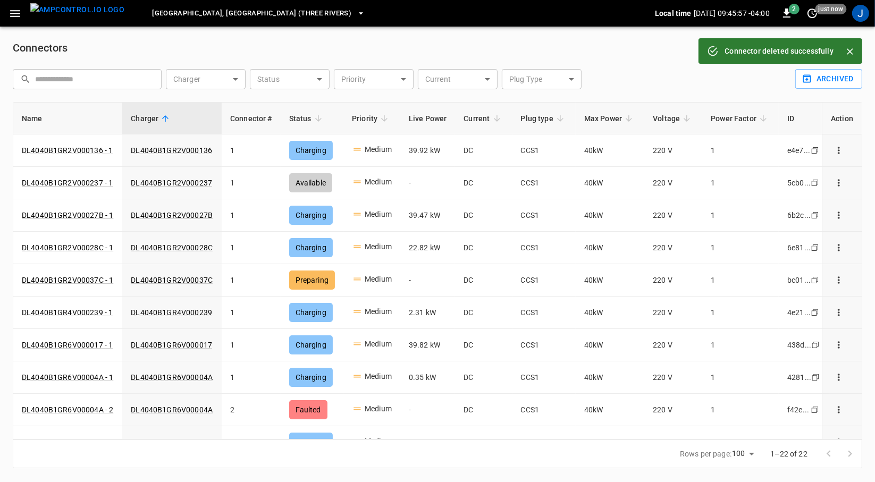
click at [85, 16] on img "menu" at bounding box center [77, 9] width 94 height 13
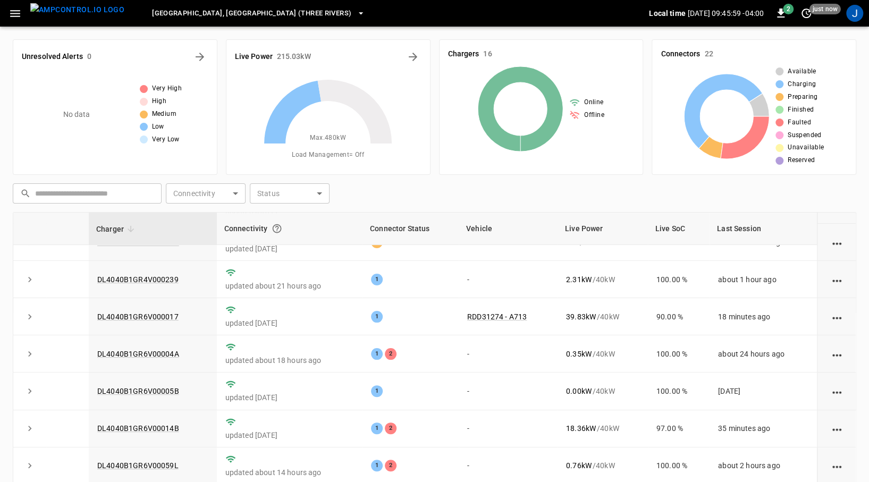
scroll to position [172, 0]
click at [150, 357] on link "DL4040B1GR6V00004A" at bounding box center [138, 352] width 82 height 9
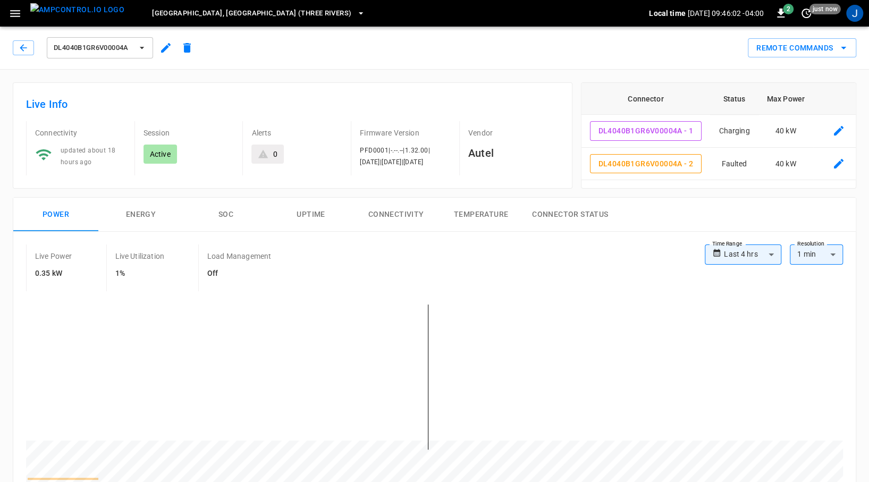
click at [837, 167] on icon "connector table" at bounding box center [839, 163] width 13 height 13
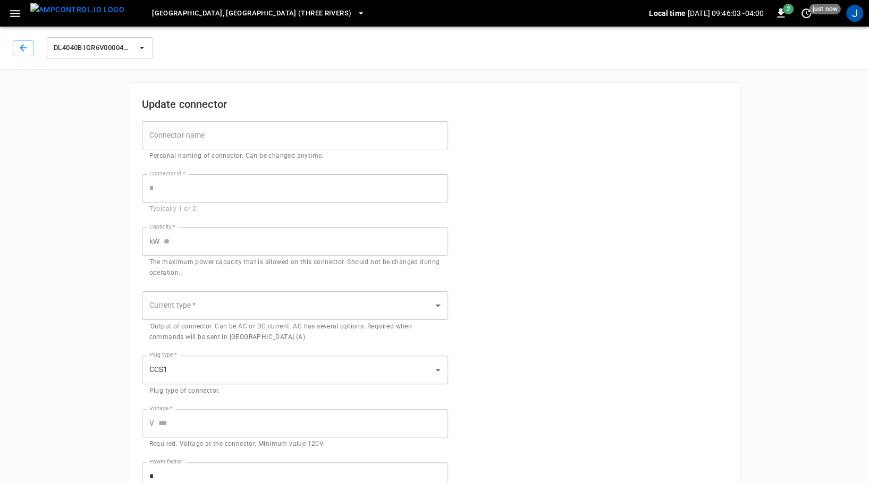
type input "*"
type input "**"
type input "***"
type input "*"
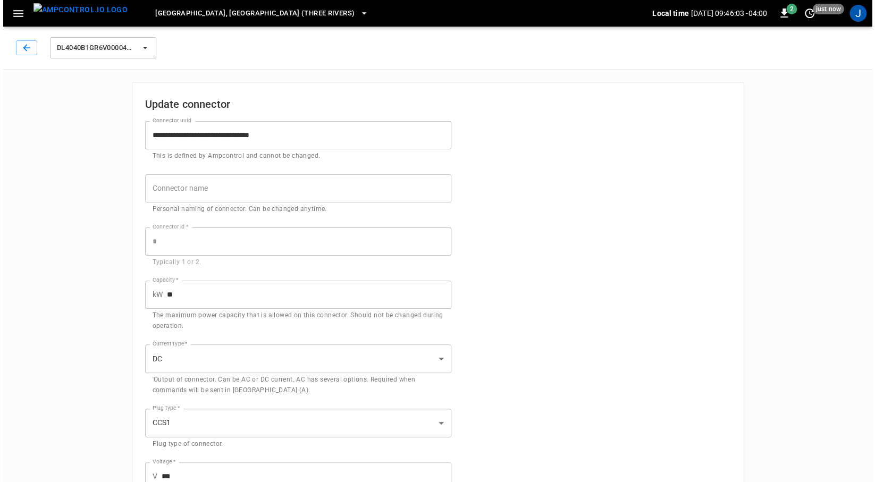
scroll to position [232, 0]
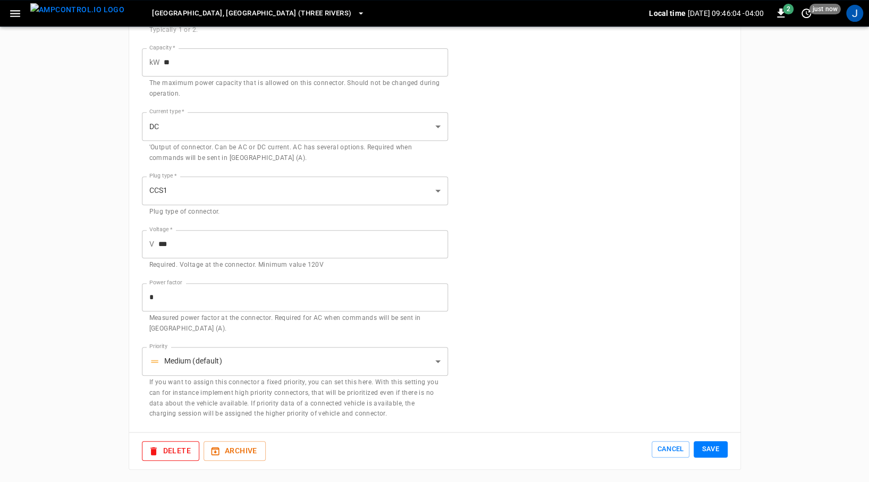
click at [173, 462] on div "Delete Archive Cancel Save" at bounding box center [434, 451] width 611 height 37
click at [174, 453] on button "Delete" at bounding box center [170, 451] width 57 height 20
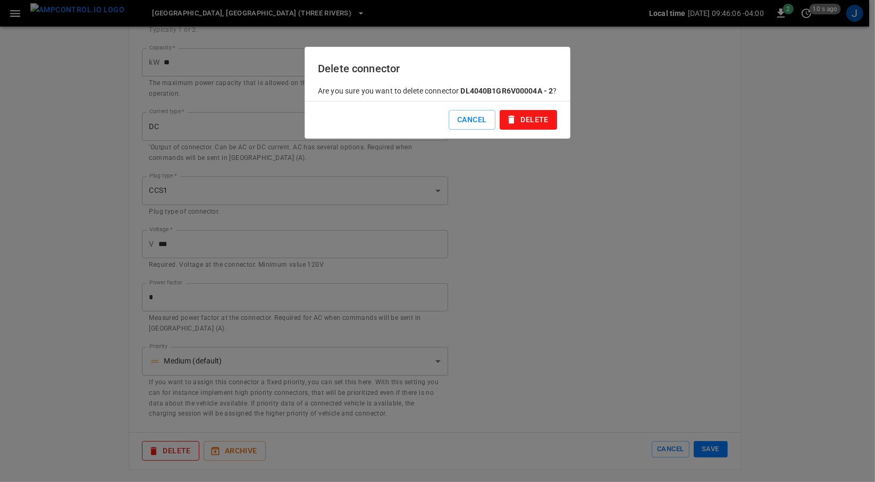
click at [521, 128] on button "Delete" at bounding box center [528, 120] width 57 height 20
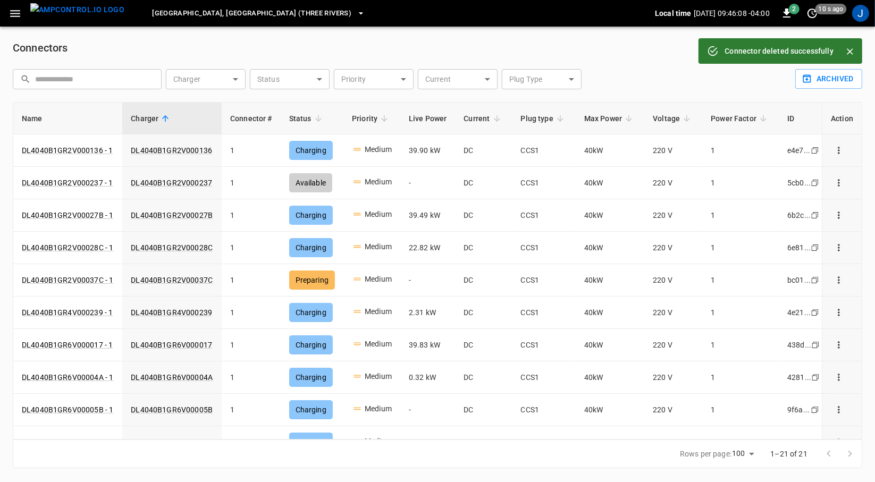
click at [69, 13] on img "menu" at bounding box center [77, 9] width 94 height 13
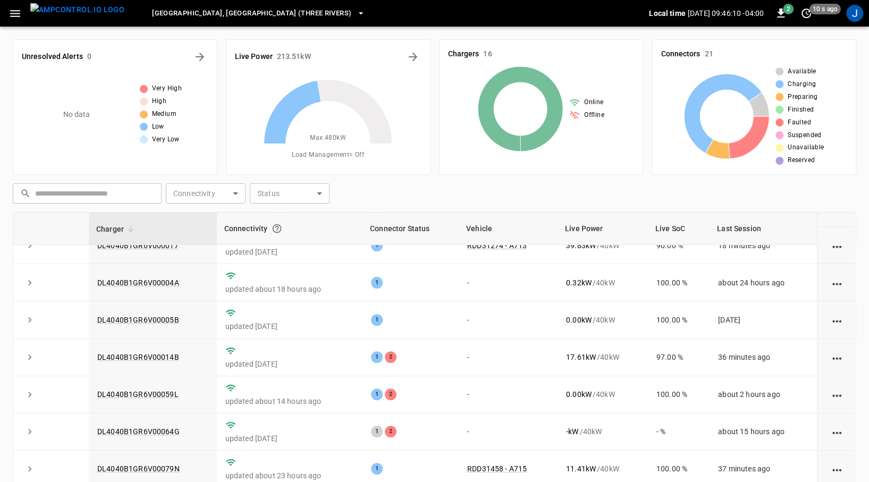
scroll to position [250, 0]
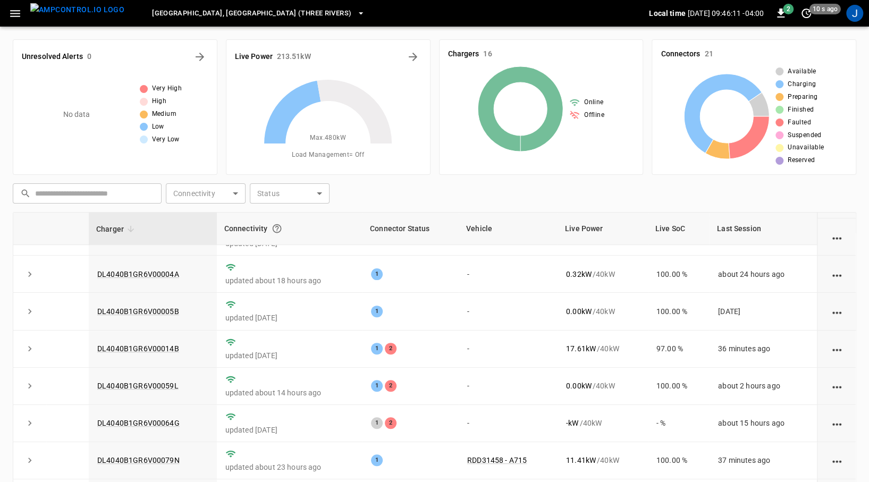
click at [125, 353] on link "DL4040B1GR6V00014B" at bounding box center [138, 349] width 82 height 9
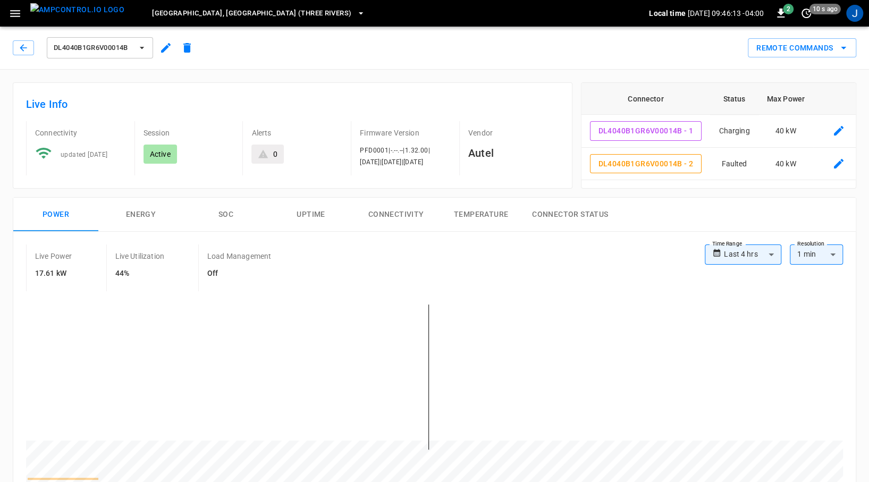
click at [843, 161] on icon "connector table" at bounding box center [839, 163] width 13 height 13
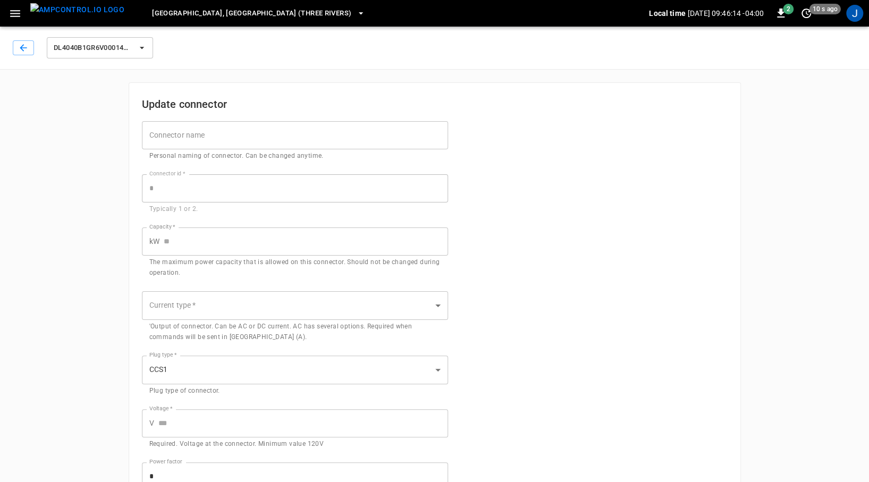
type input "*"
type input "**"
type input "***"
type input "*"
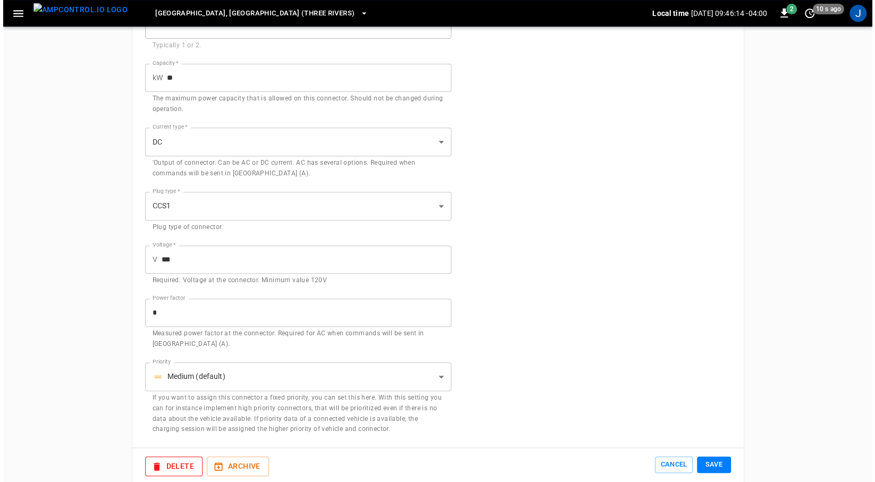
scroll to position [232, 0]
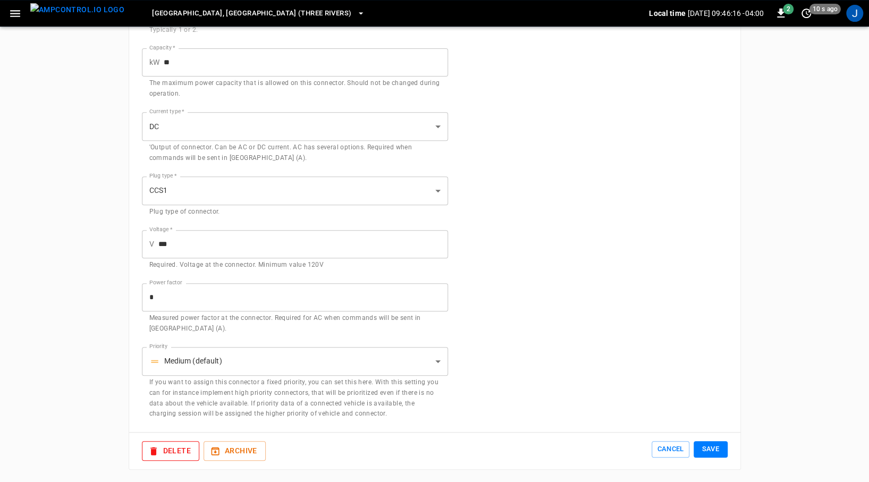
click at [177, 449] on button "Delete" at bounding box center [170, 451] width 57 height 20
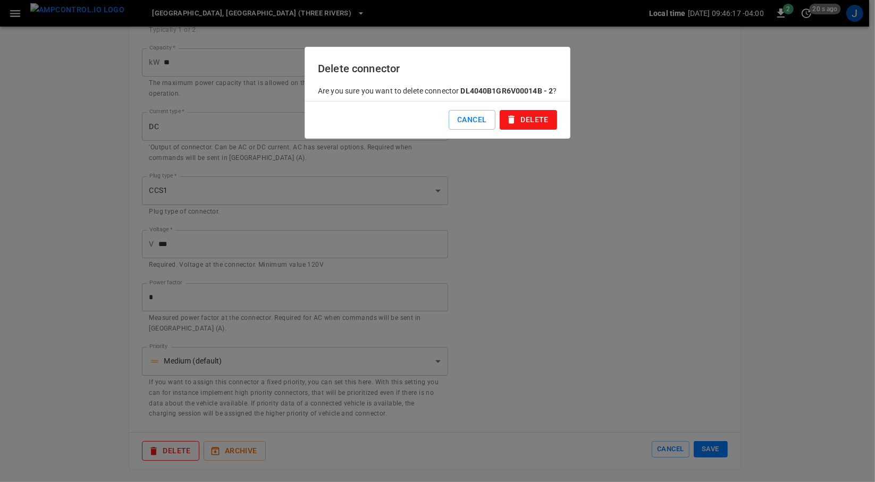
click at [533, 129] on button "Delete" at bounding box center [528, 120] width 57 height 20
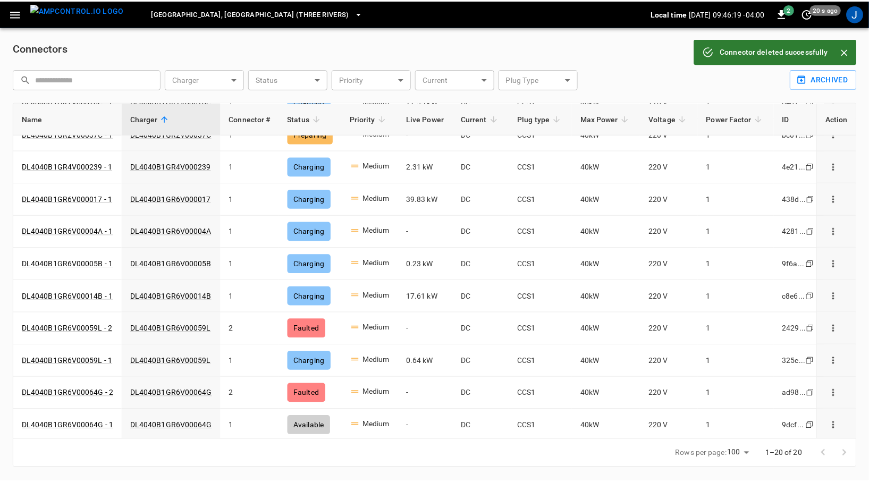
scroll to position [307, 0]
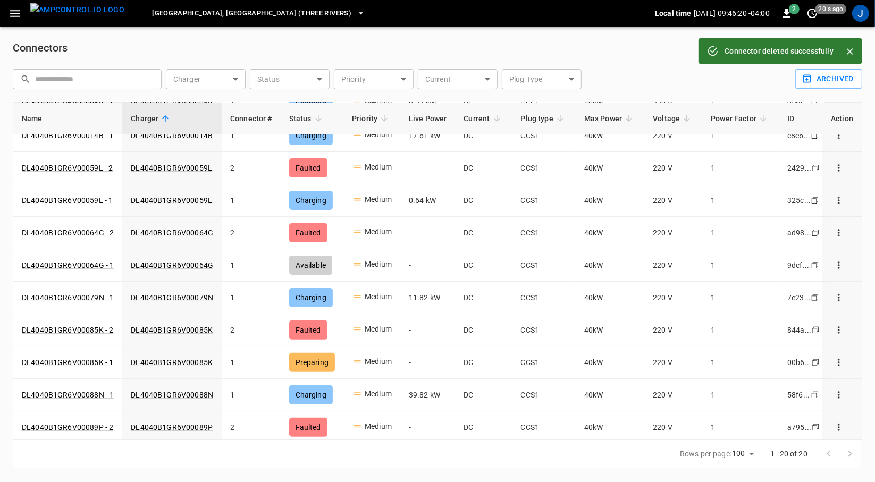
click at [65, 15] on img "menu" at bounding box center [77, 9] width 94 height 13
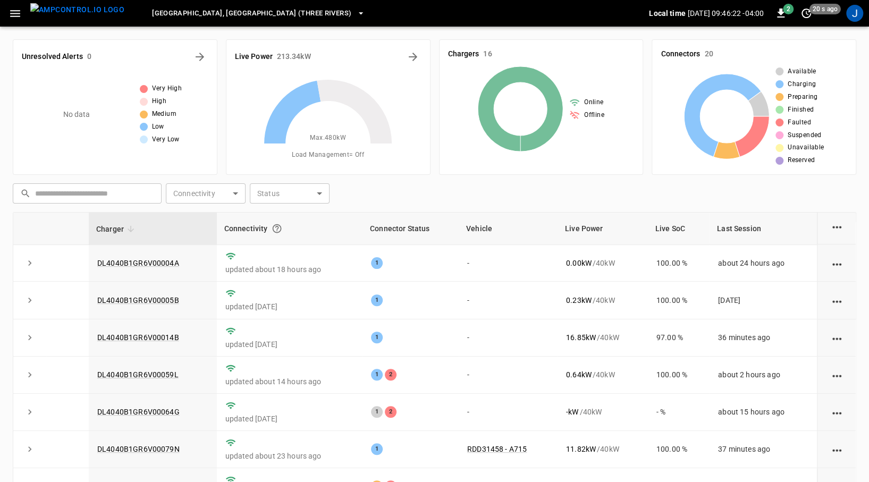
scroll to position [297, 0]
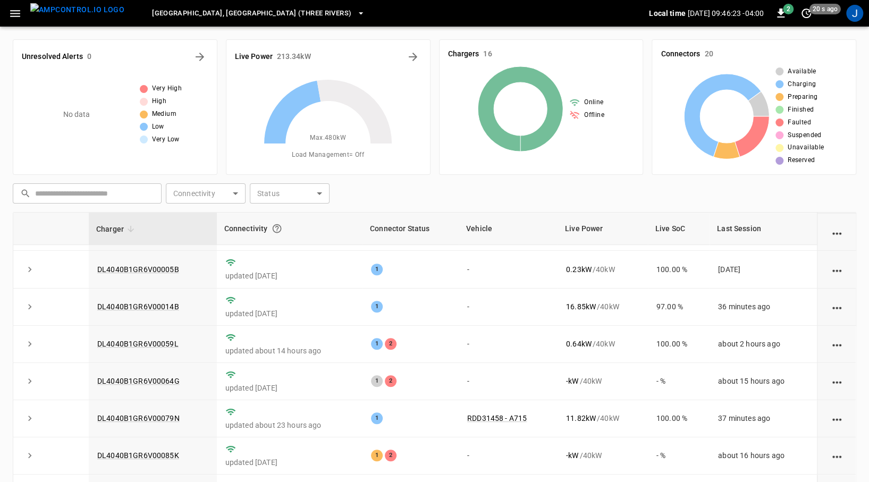
click at [148, 340] on link "DL4040B1GR6V00059L" at bounding box center [137, 344] width 81 height 9
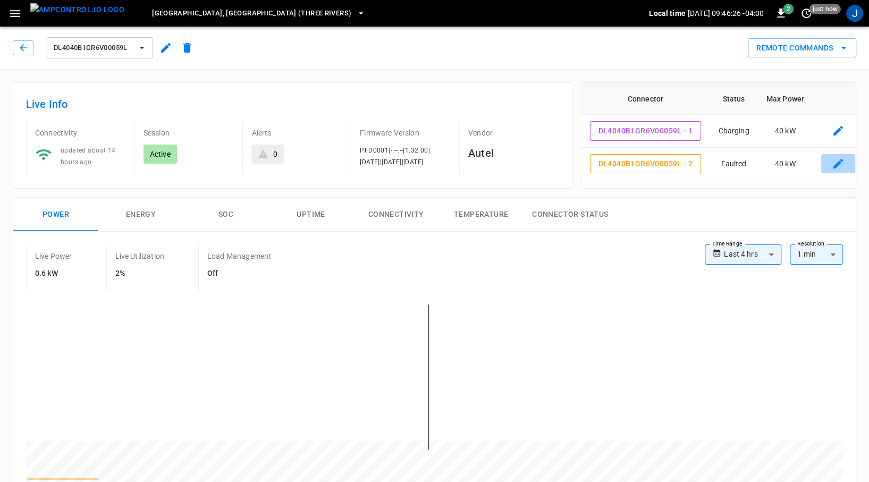
click at [837, 164] on icon "connector table" at bounding box center [839, 164] width 10 height 10
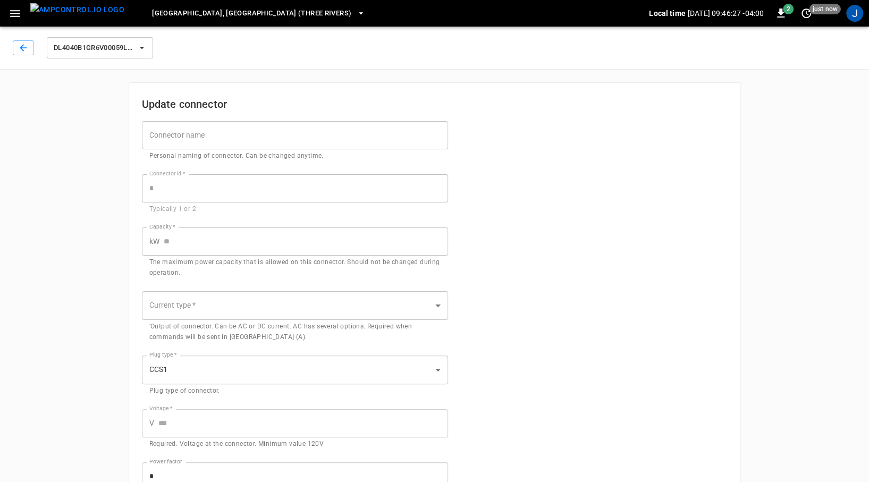
type input "*"
type input "**"
type input "***"
type input "*"
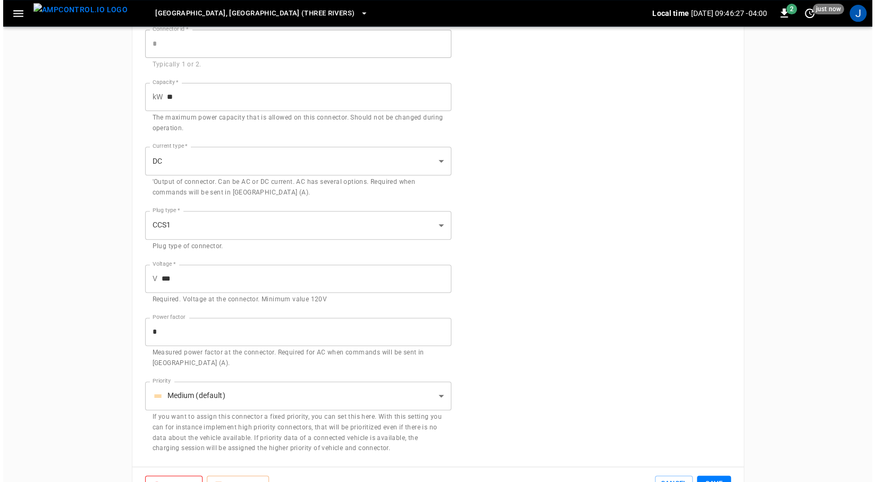
scroll to position [232, 0]
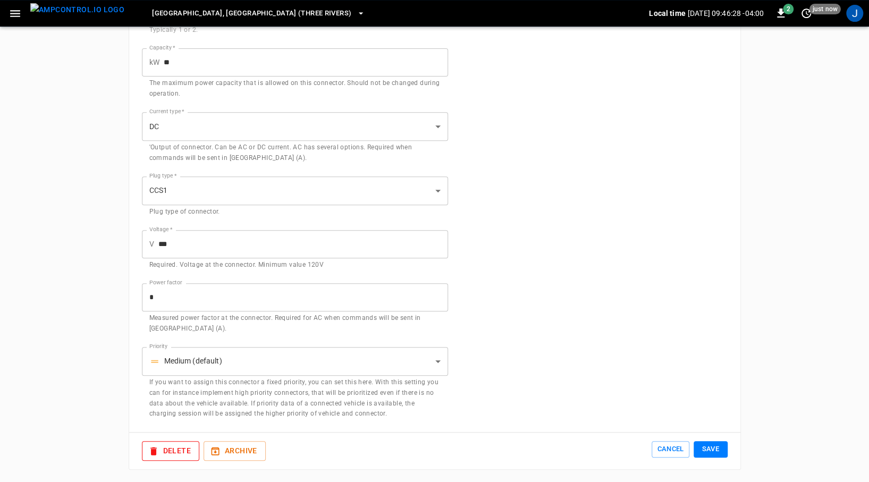
click at [182, 454] on button "Delete" at bounding box center [170, 451] width 57 height 20
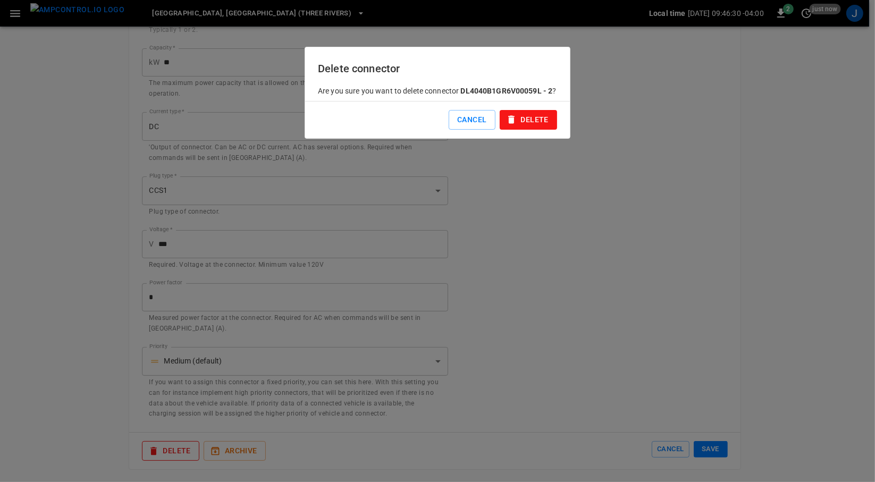
click at [541, 124] on button "Delete" at bounding box center [528, 120] width 57 height 20
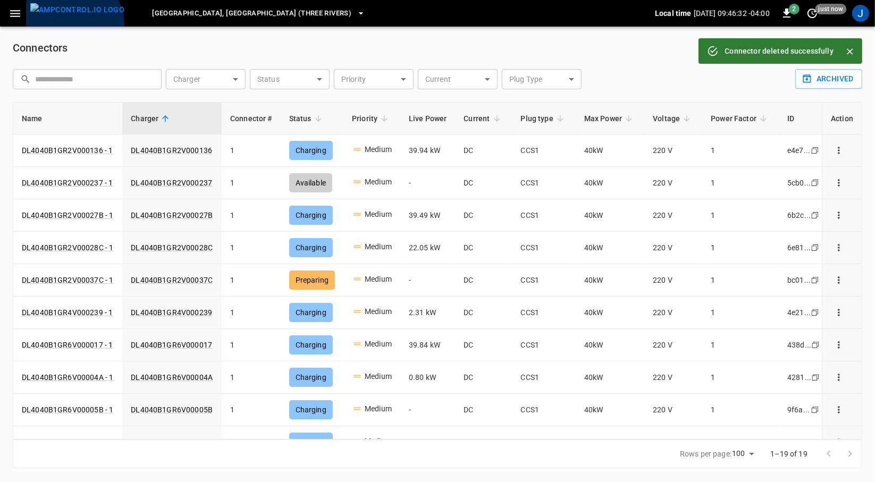
click at [72, 24] on button "menu" at bounding box center [77, 13] width 103 height 27
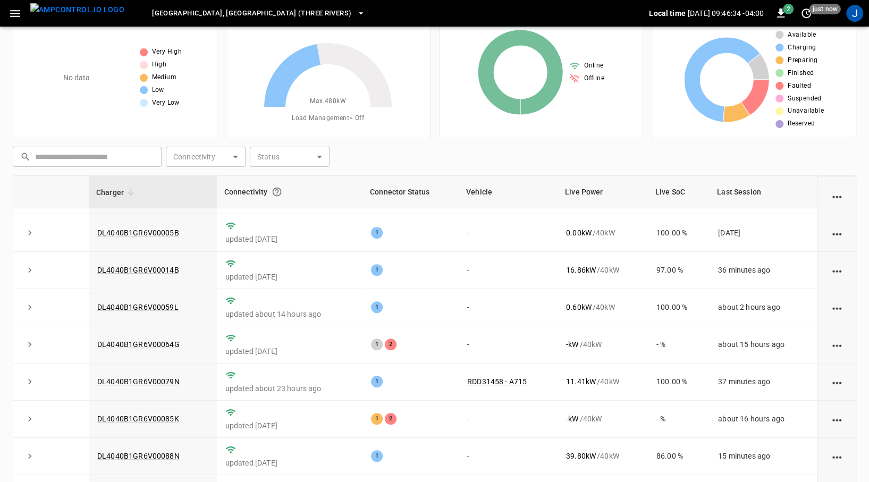
scroll to position [41, 0]
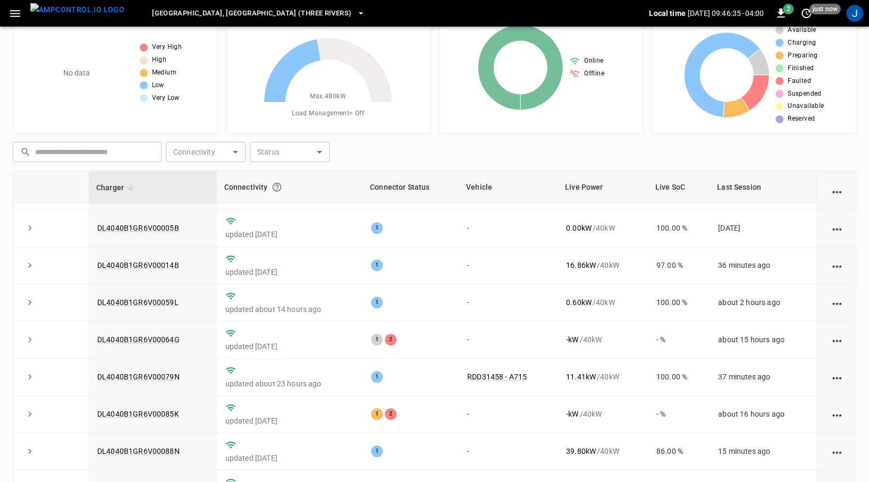
click at [157, 339] on link "DL4040B1GR6V00064G" at bounding box center [138, 340] width 82 height 9
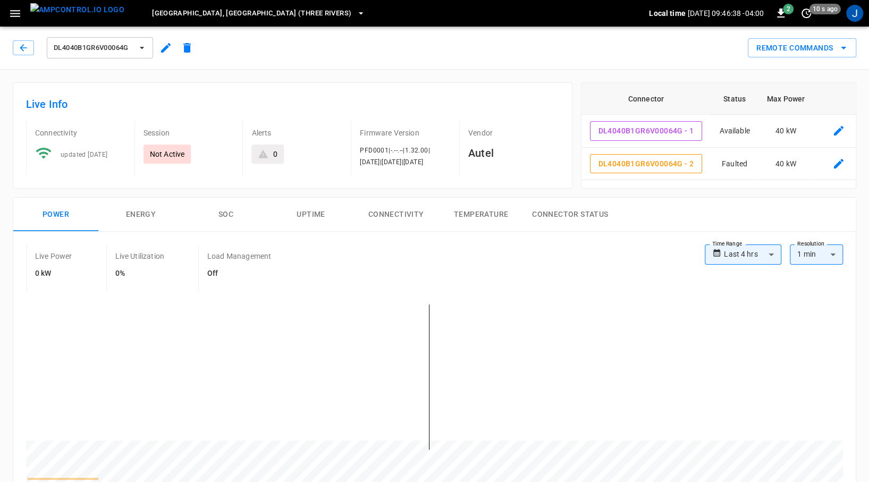
click at [836, 165] on icon "connector table" at bounding box center [839, 164] width 10 height 10
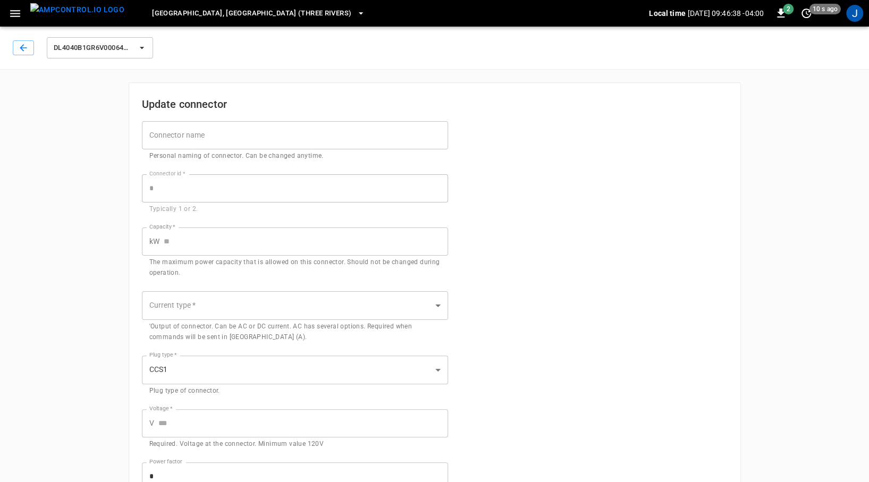
type input "*"
type input "**"
type input "***"
type input "*"
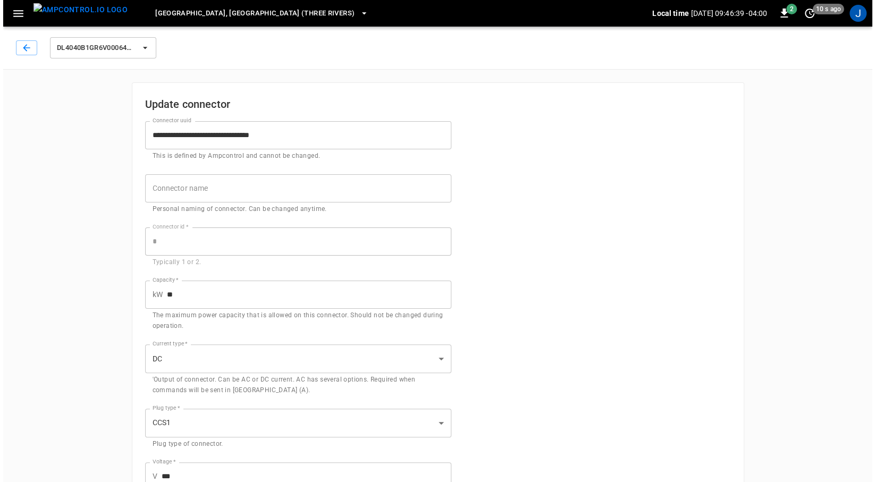
scroll to position [232, 0]
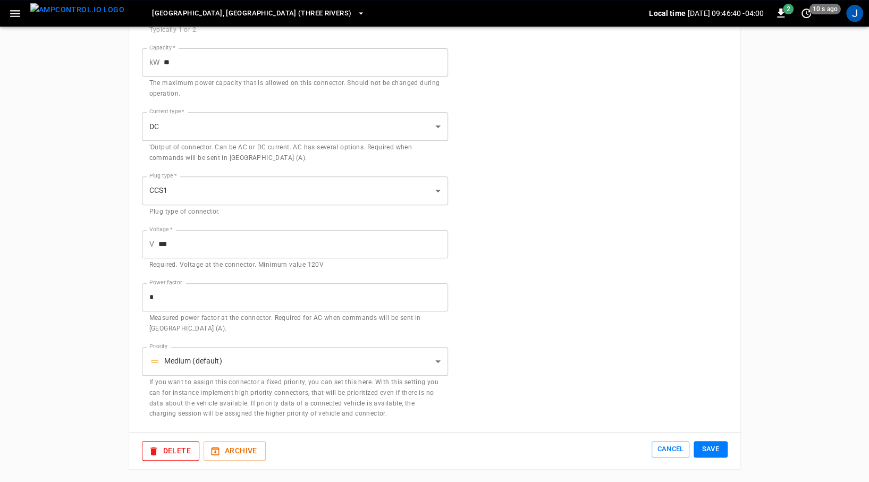
click at [175, 453] on button "Delete" at bounding box center [170, 451] width 57 height 20
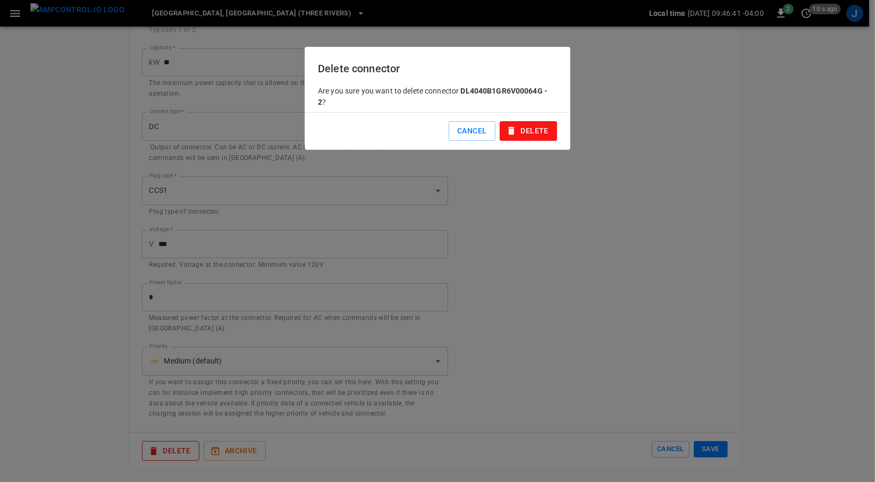
click at [534, 131] on button "Delete" at bounding box center [528, 131] width 57 height 20
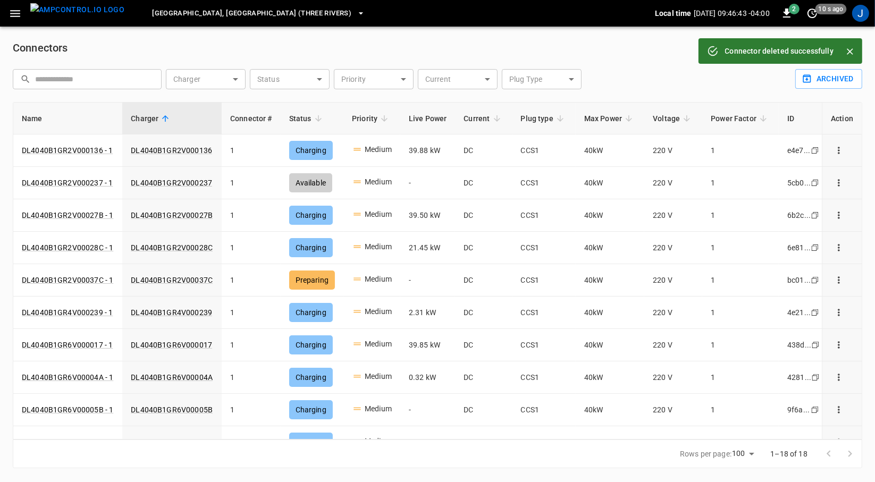
click at [70, 15] on img "menu" at bounding box center [77, 9] width 94 height 13
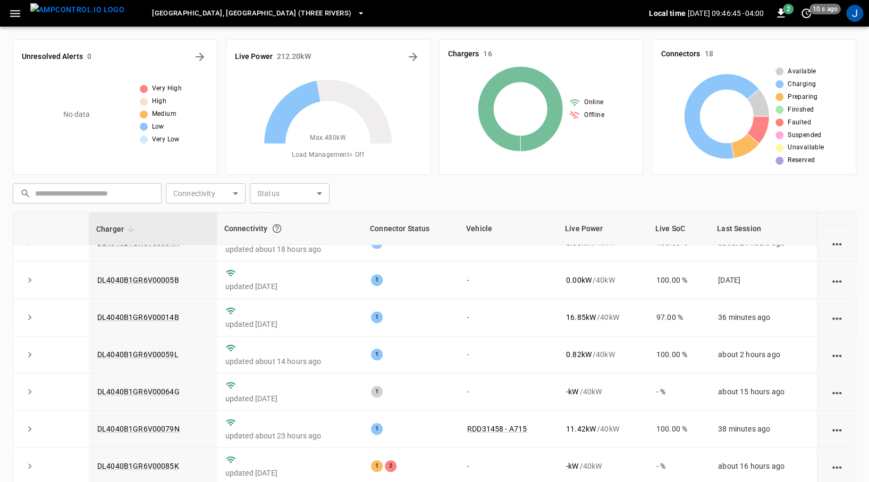
scroll to position [297, 0]
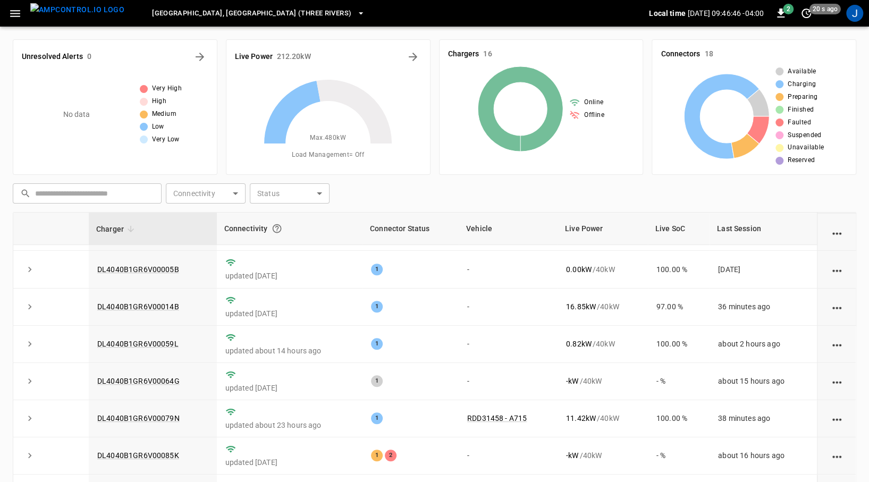
click at [149, 457] on link "DL4040B1GR6V00085K" at bounding box center [138, 455] width 82 height 9
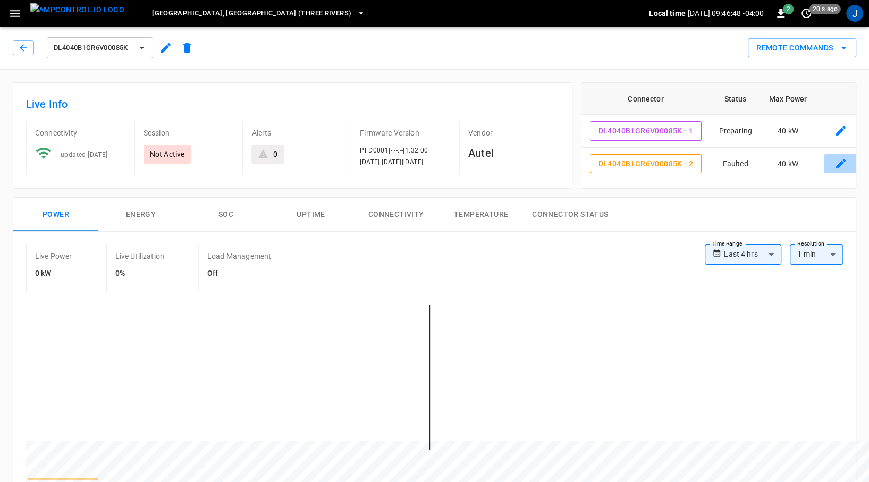
click at [842, 163] on icon "connector table" at bounding box center [841, 164] width 10 height 10
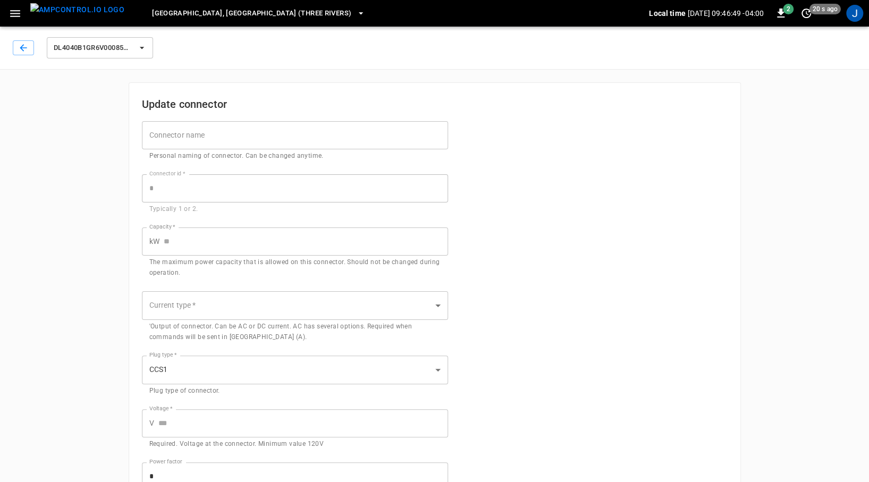
type input "*"
type input "**"
type input "***"
type input "*"
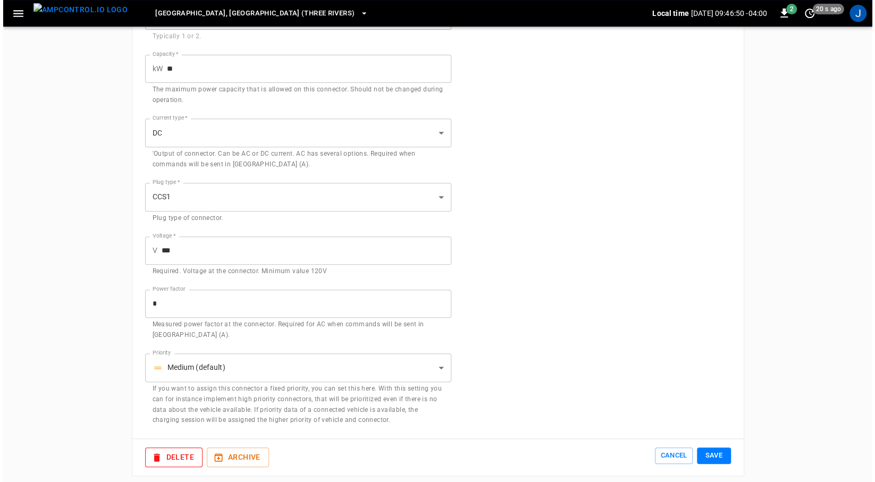
scroll to position [232, 0]
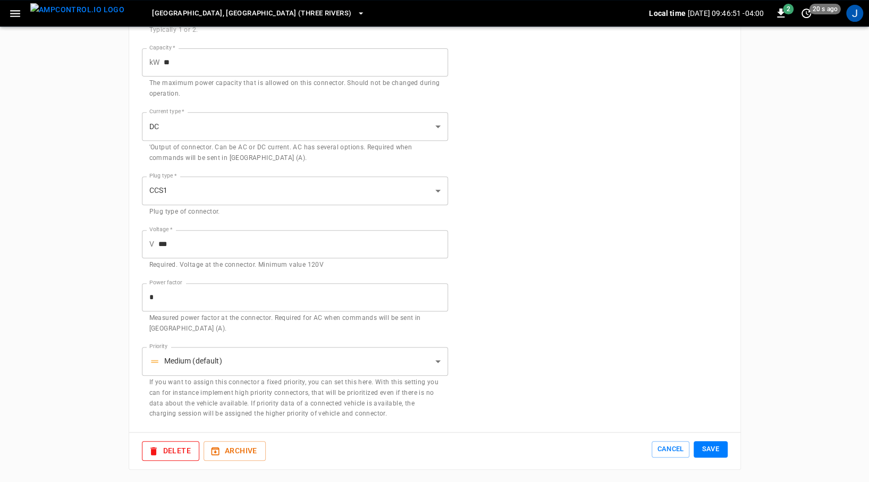
click at [163, 448] on button "Delete" at bounding box center [170, 451] width 57 height 20
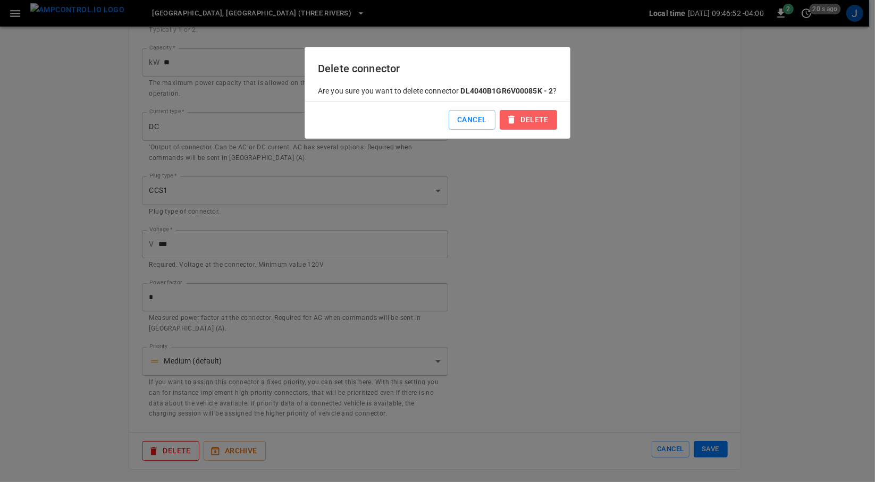
click at [528, 124] on button "Delete" at bounding box center [528, 120] width 57 height 20
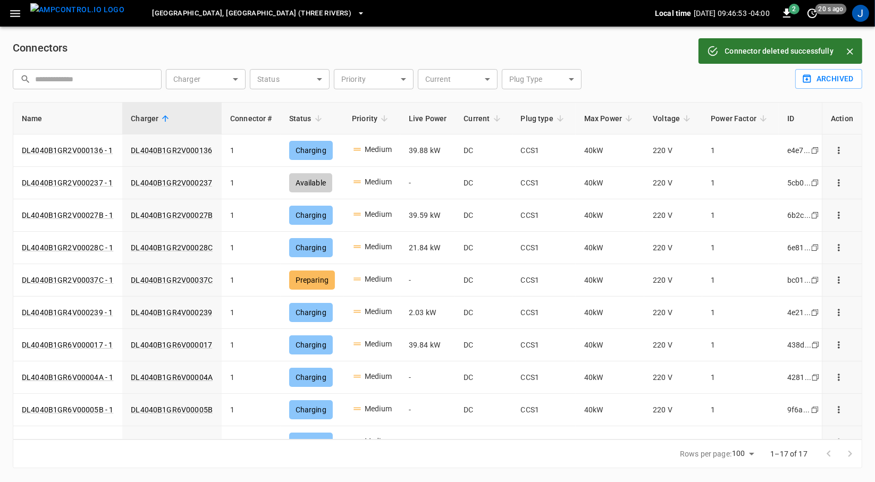
click at [68, 16] on img "menu" at bounding box center [77, 9] width 94 height 13
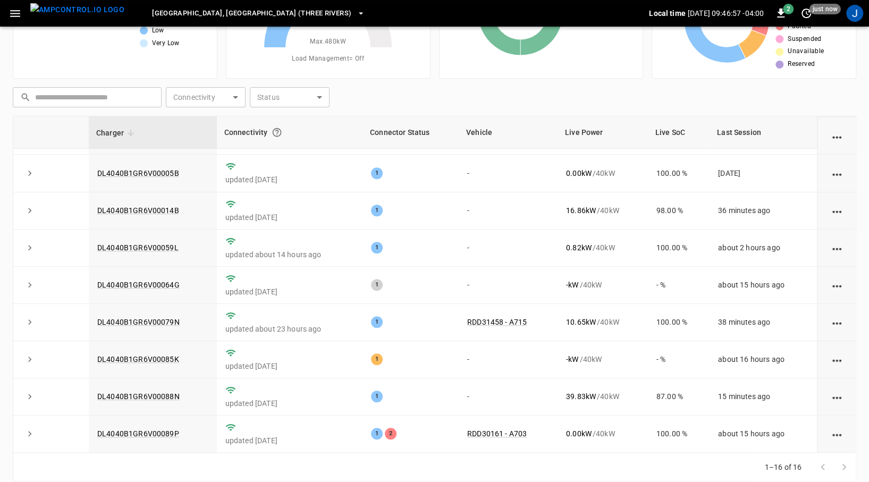
scroll to position [97, 0]
click at [154, 430] on link "DL4040B1GR6V00089P" at bounding box center [138, 433] width 82 height 9
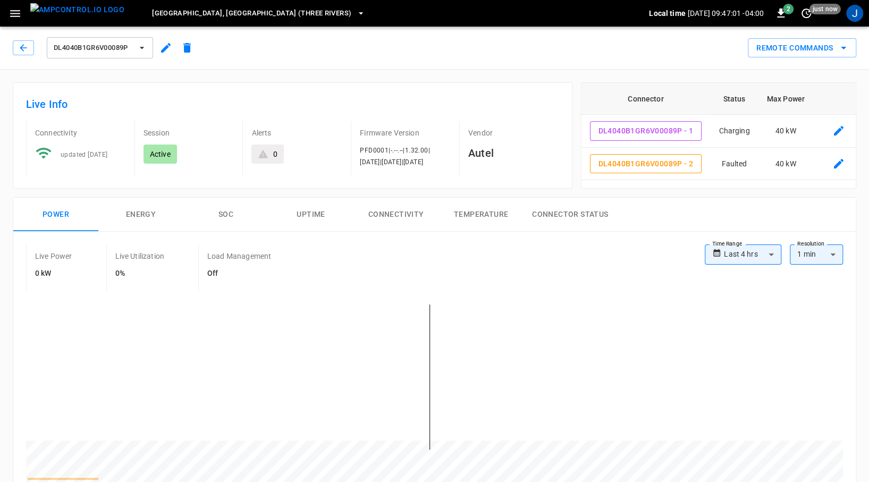
click at [836, 159] on icon "connector table" at bounding box center [839, 163] width 13 height 13
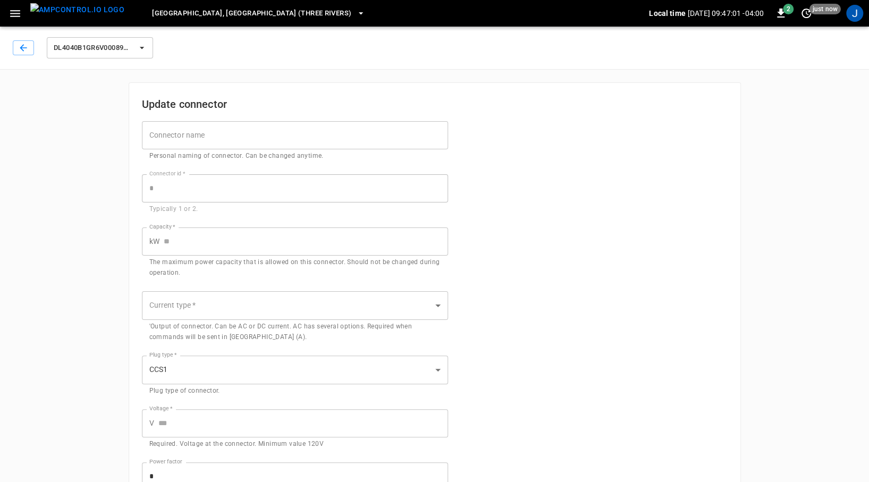
type input "*"
type input "**"
type input "***"
type input "*"
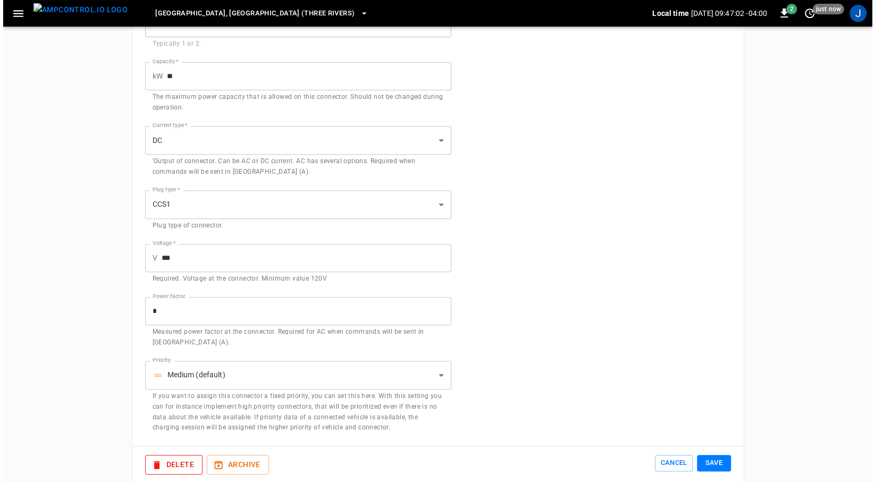
scroll to position [232, 0]
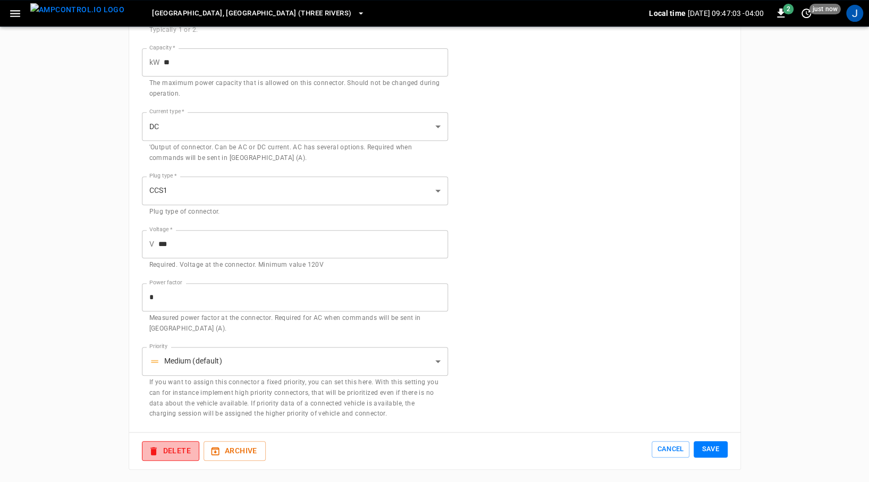
click at [165, 453] on button "Delete" at bounding box center [170, 451] width 57 height 20
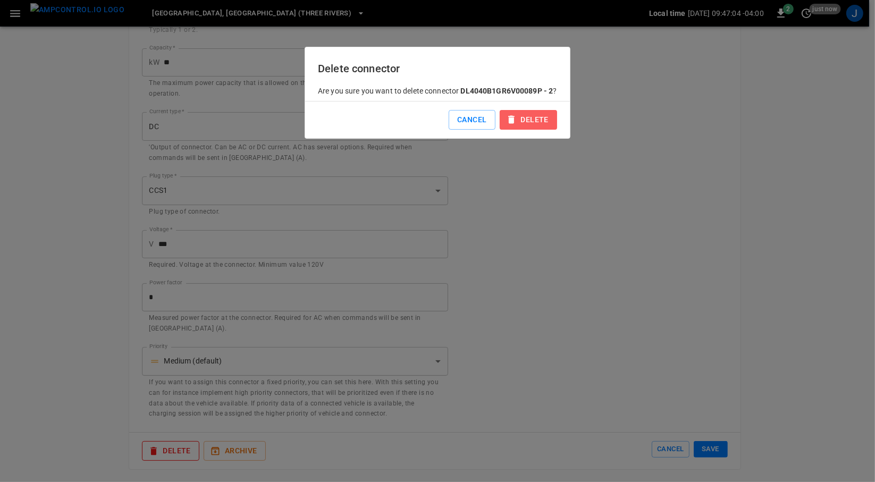
click at [529, 126] on button "Delete" at bounding box center [528, 120] width 57 height 20
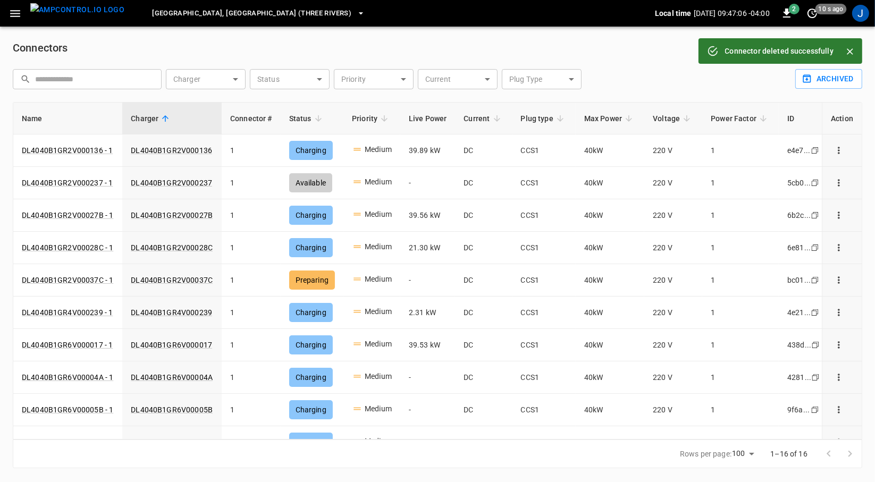
click at [71, 14] on img "menu" at bounding box center [77, 9] width 94 height 13
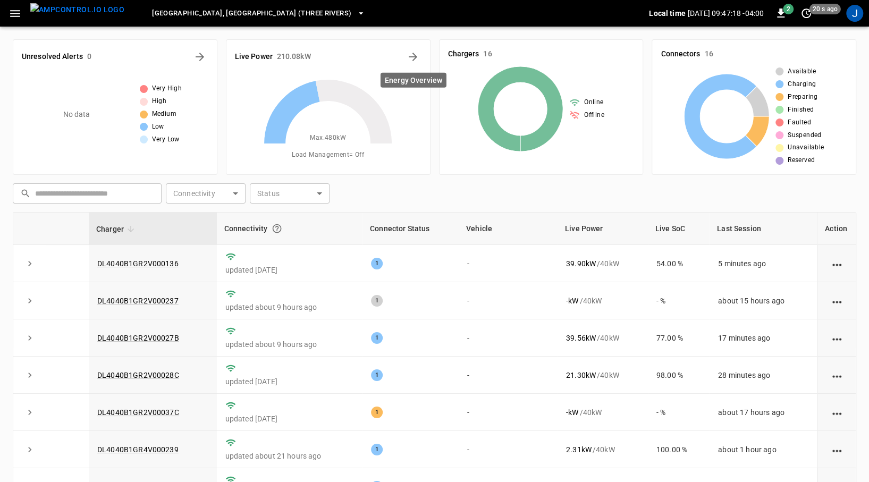
click at [418, 61] on icon "Energy Overview" at bounding box center [413, 57] width 13 height 13
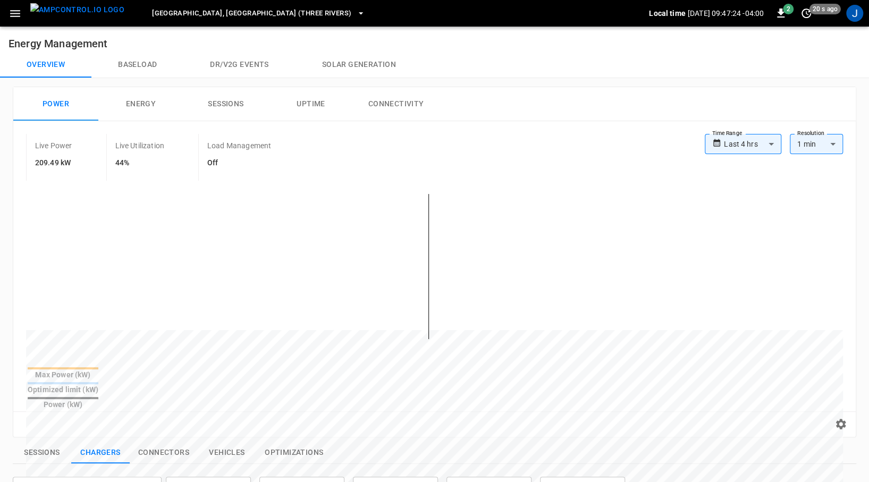
click at [86, 15] on img "menu" at bounding box center [77, 9] width 94 height 13
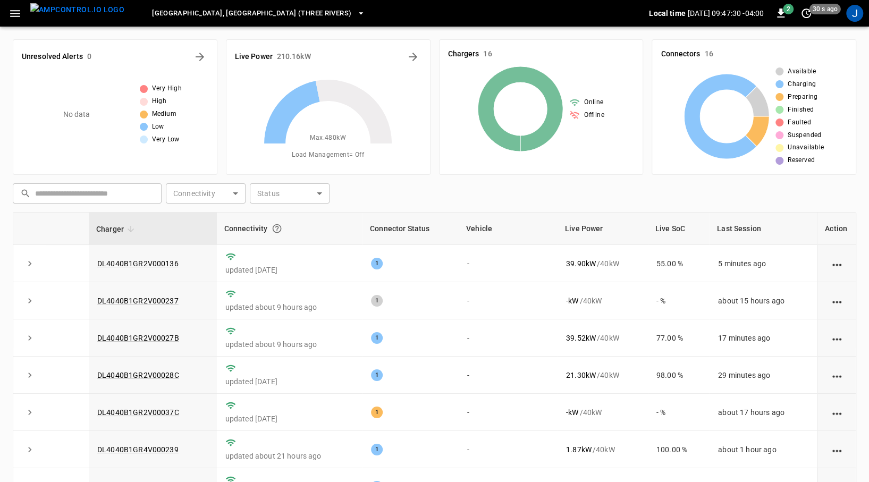
click at [162, 262] on link "DL4040B1GR2V000136" at bounding box center [137, 263] width 81 height 9
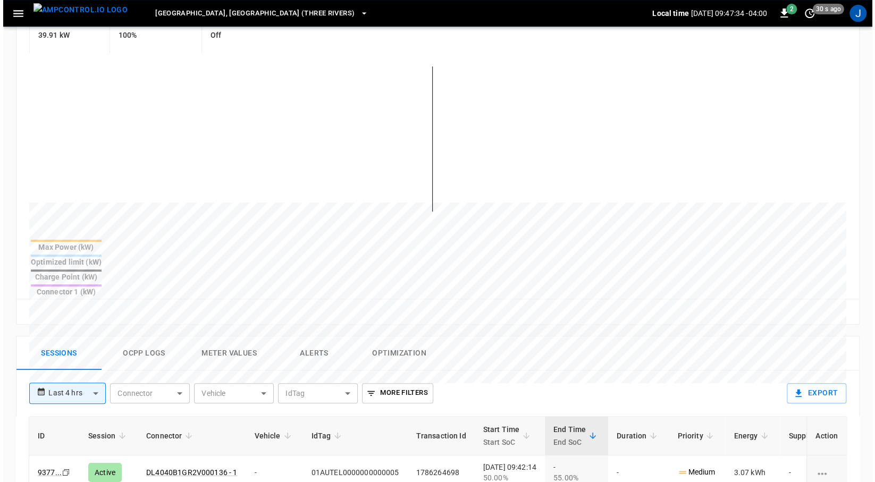
scroll to position [297, 0]
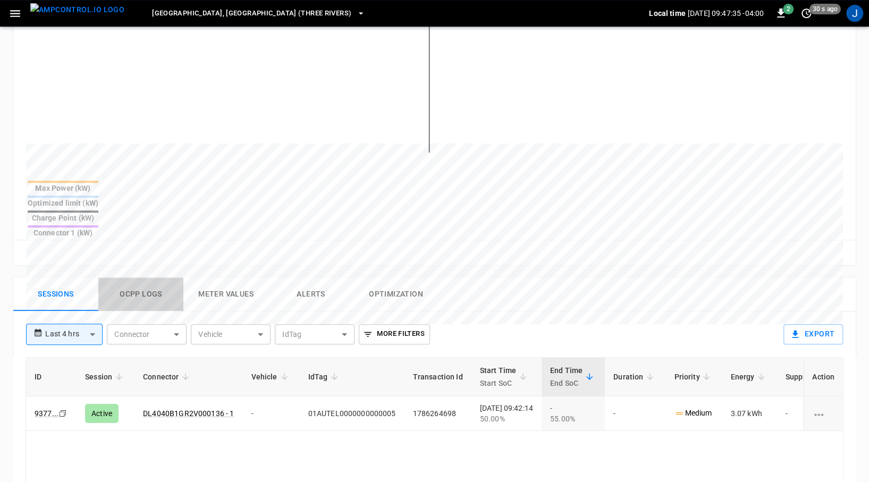
click at [159, 278] on button "Ocpp logs" at bounding box center [140, 295] width 85 height 34
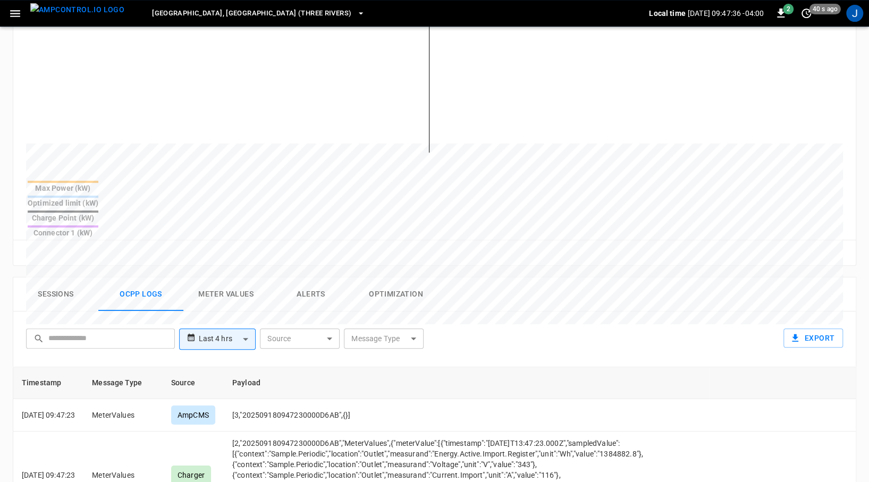
click at [402, 301] on body "**********" at bounding box center [434, 224] width 869 height 1043
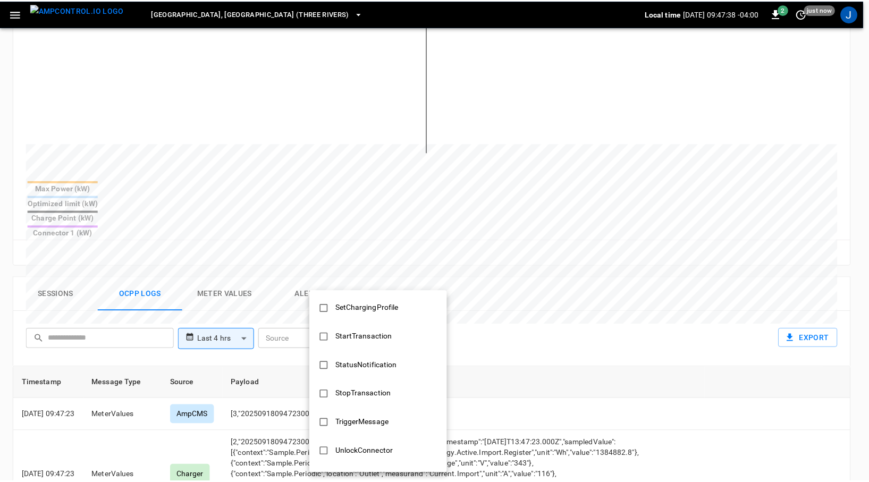
scroll to position [515, 0]
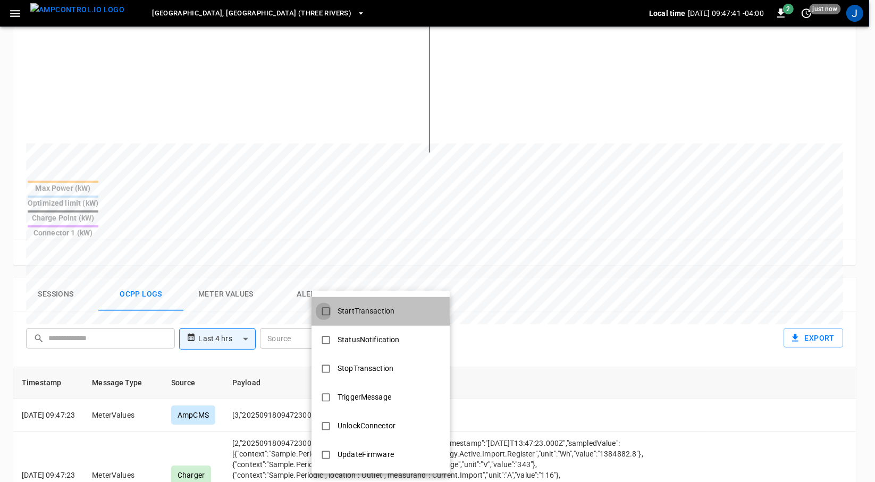
type input "**********"
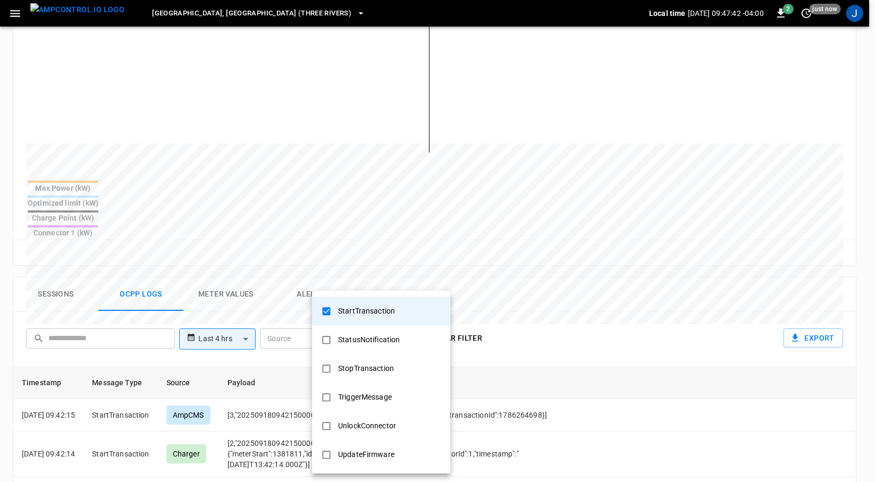
click at [549, 257] on div at bounding box center [437, 241] width 875 height 482
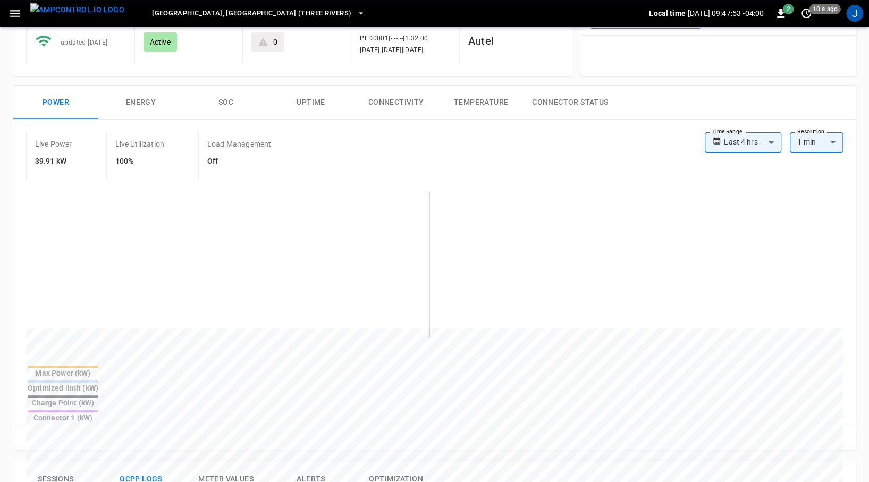
scroll to position [0, 0]
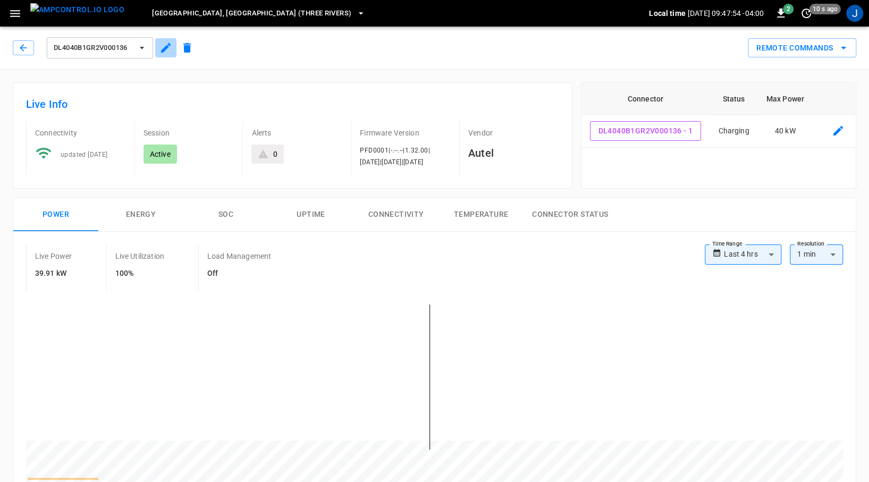
click at [165, 51] on icon "button" at bounding box center [166, 47] width 13 height 13
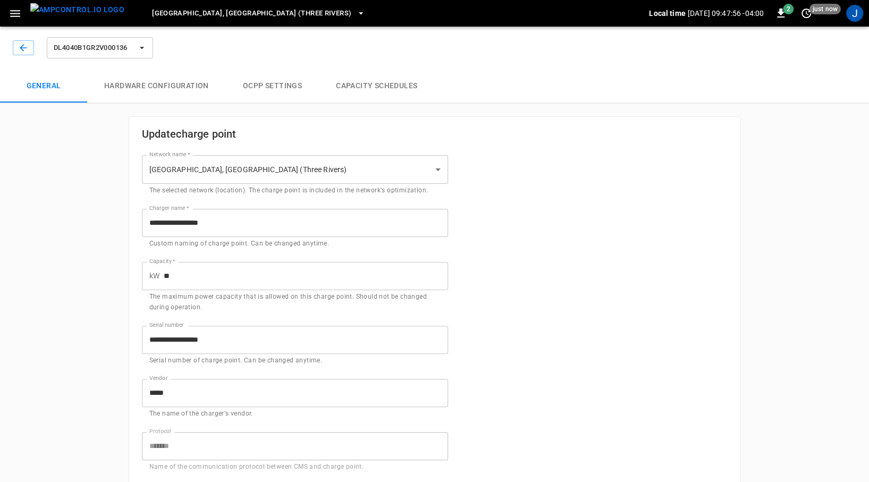
type input "**********"
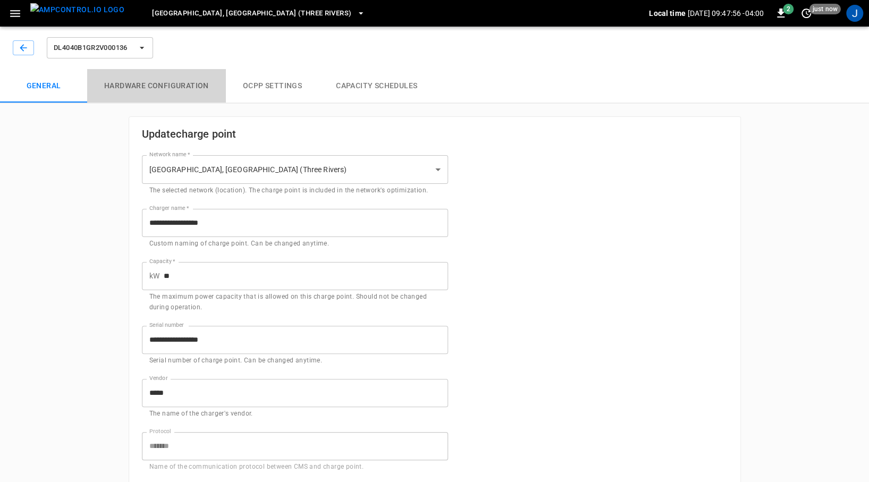
click at [153, 91] on button "Hardware configuration" at bounding box center [156, 86] width 139 height 34
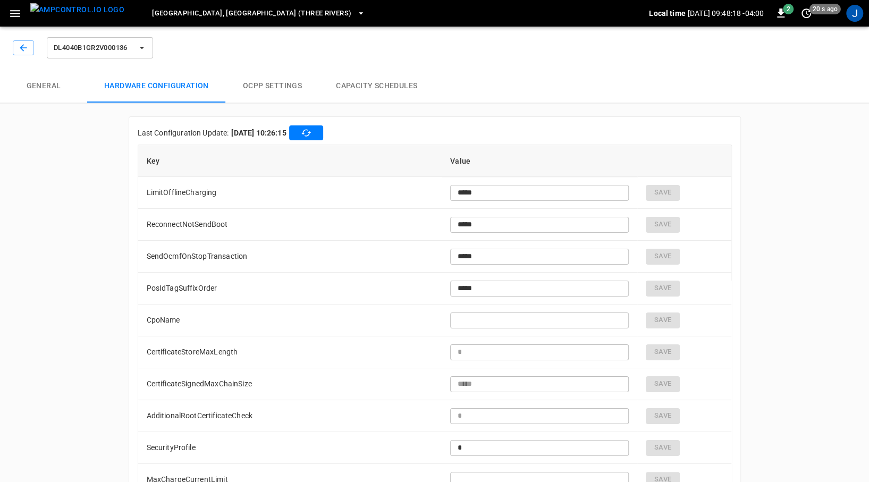
click at [45, 78] on button "General" at bounding box center [43, 86] width 87 height 34
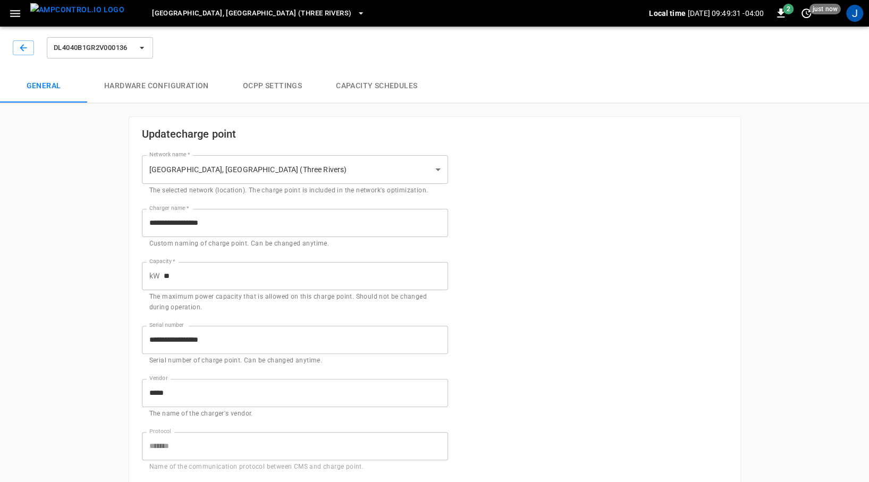
click at [23, 52] on icon "button" at bounding box center [23, 48] width 11 height 11
